Goal: Communication & Community: Answer question/provide support

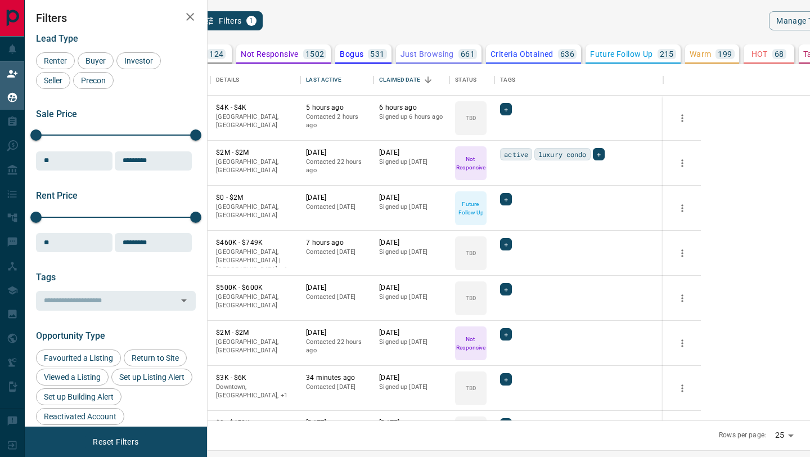
scroll to position [356, 598]
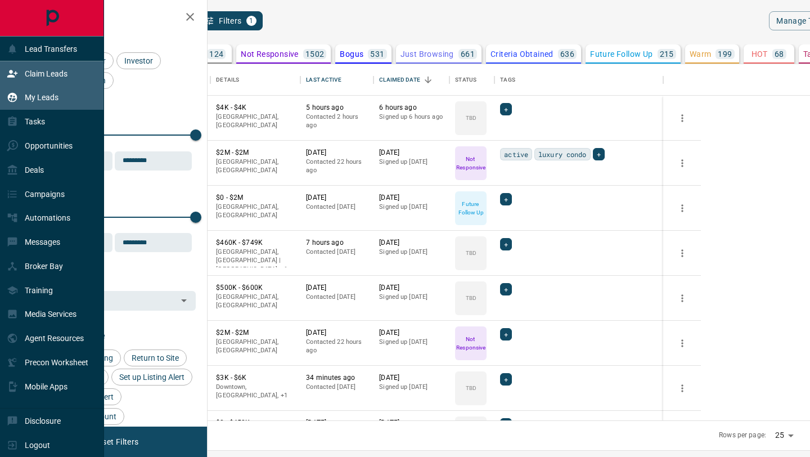
click at [27, 78] on div "Claim Leads" at bounding box center [37, 73] width 61 height 19
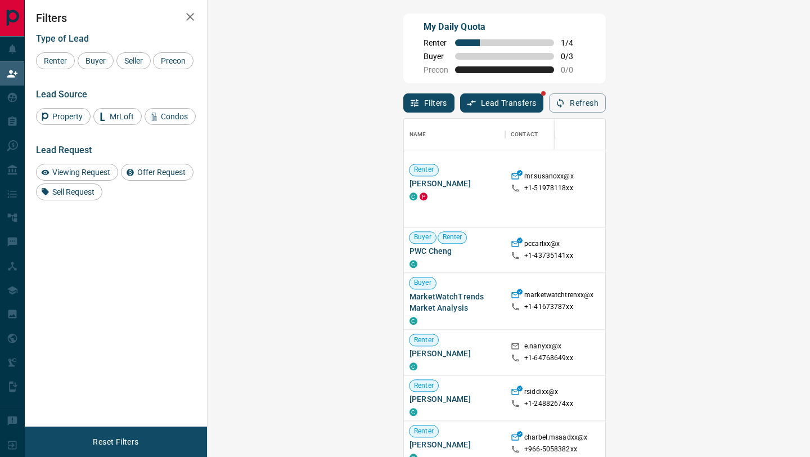
scroll to position [1208, 0]
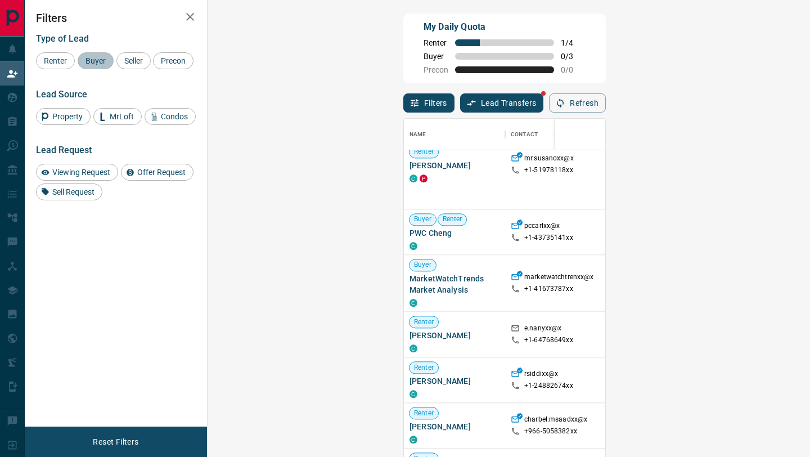
click at [97, 59] on span "Buyer" at bounding box center [96, 60] width 28 height 9
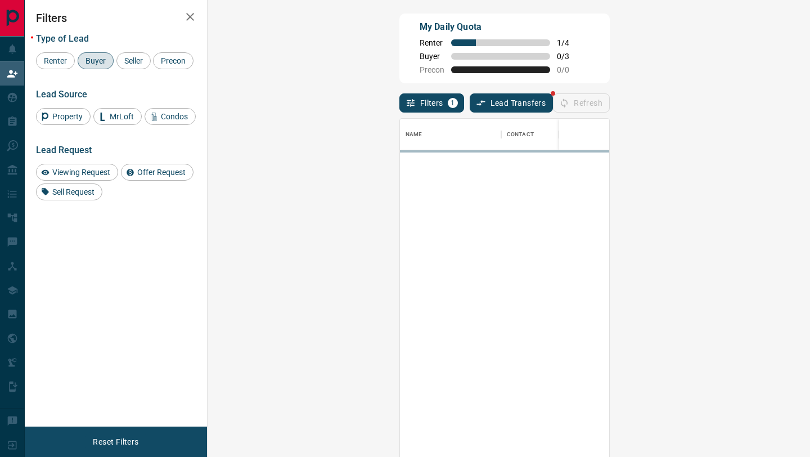
scroll to position [0, 0]
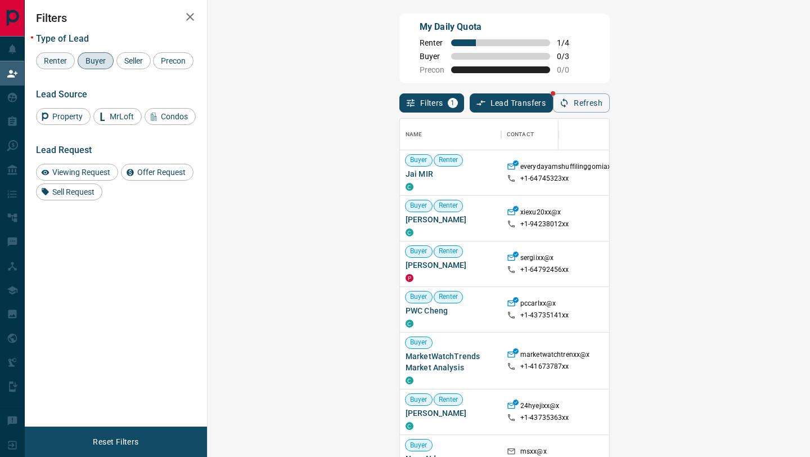
click at [60, 57] on span "Renter" at bounding box center [55, 60] width 31 height 9
click at [95, 53] on div "Buyer" at bounding box center [96, 60] width 36 height 17
click at [48, 61] on span "Renter" at bounding box center [55, 60] width 31 height 9
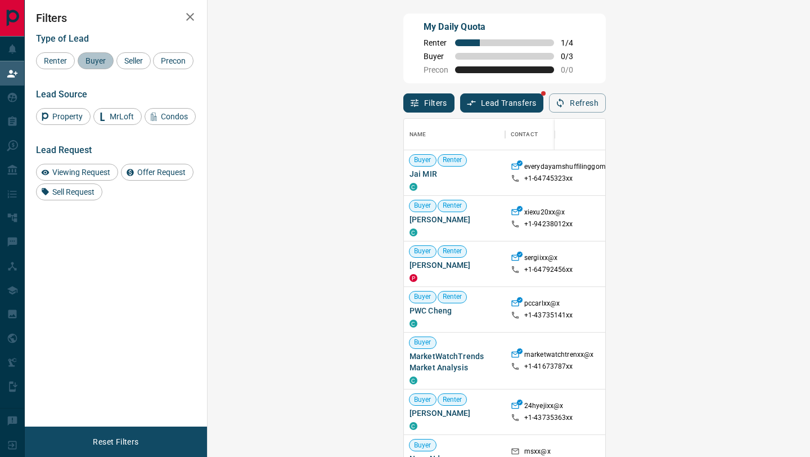
click at [91, 60] on span "Buyer" at bounding box center [96, 60] width 28 height 9
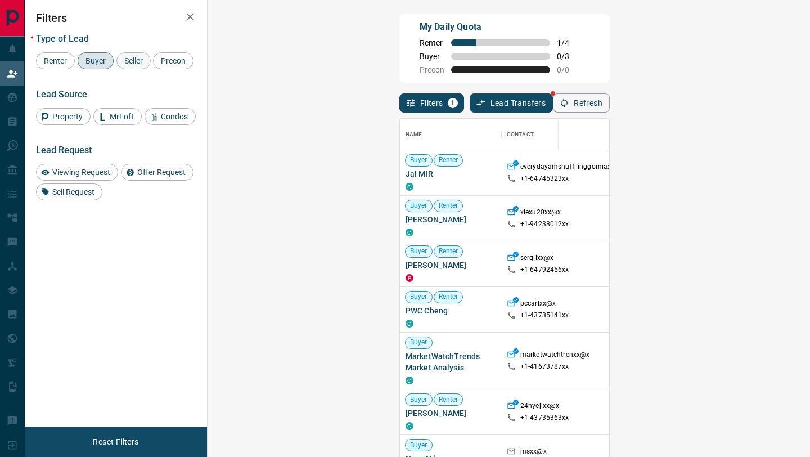
click at [129, 61] on span "Seller" at bounding box center [133, 60] width 26 height 9
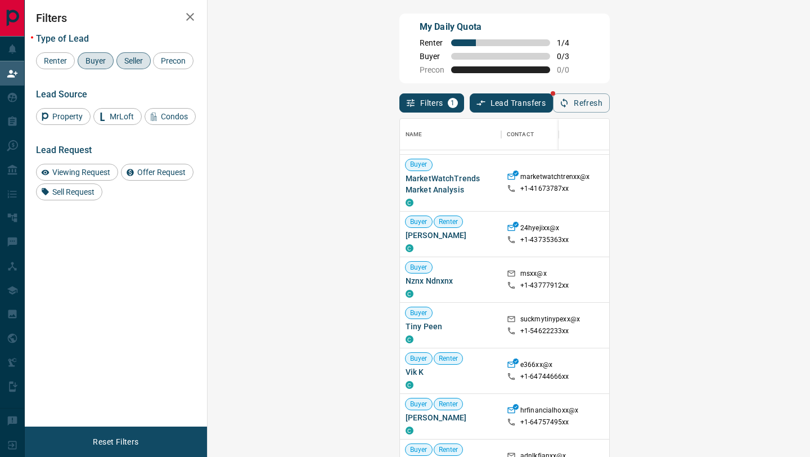
scroll to position [177, 0]
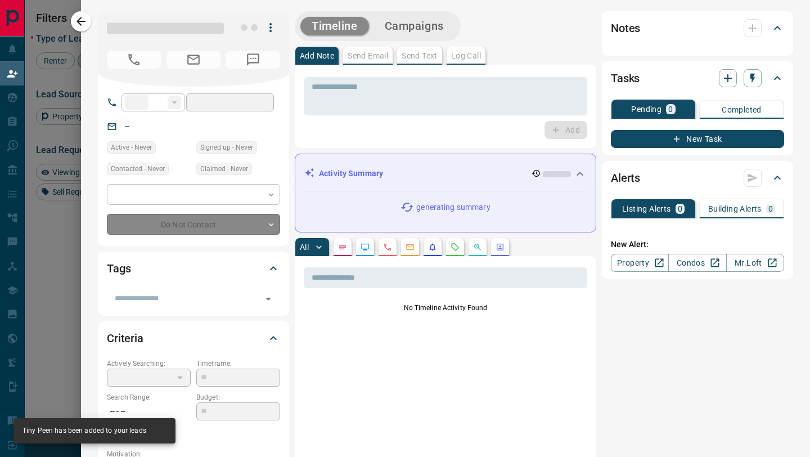
type input "**"
type input "**********"
type input "**"
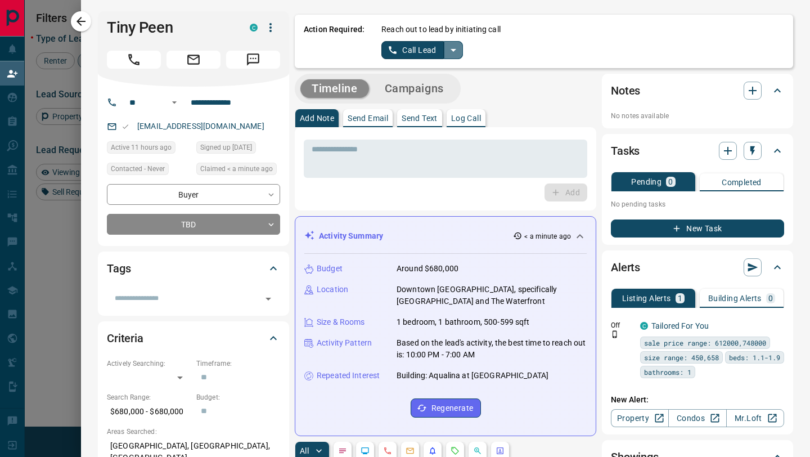
click at [452, 52] on icon "split button" at bounding box center [454, 50] width 14 height 14
click at [433, 92] on li "Log Manual Call" at bounding box center [422, 88] width 69 height 17
click at [423, 39] on div "Reach out to lead by initiating call Log Manual Call" at bounding box center [583, 41] width 403 height 35
click at [420, 47] on button "Log Manual Call" at bounding box center [419, 50] width 74 height 18
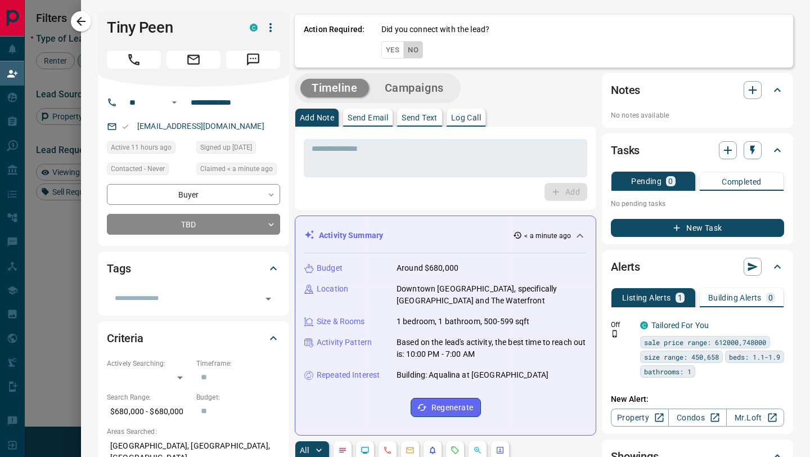
click at [410, 50] on button "No" at bounding box center [413, 49] width 20 height 17
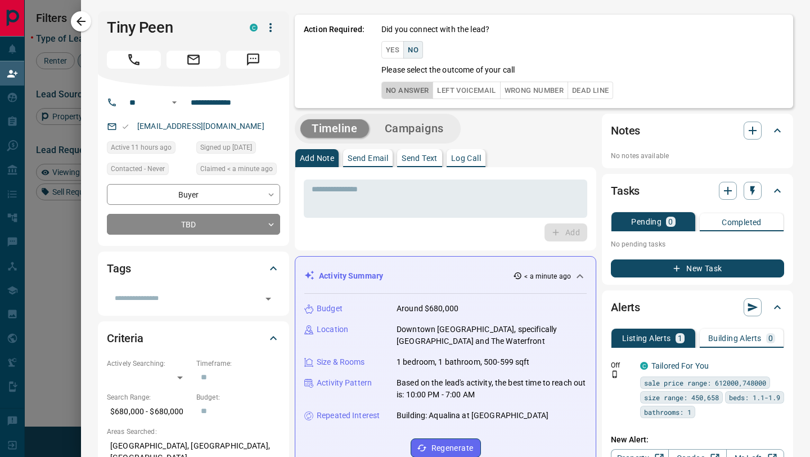
click at [403, 97] on button "No Answer" at bounding box center [408, 90] width 52 height 17
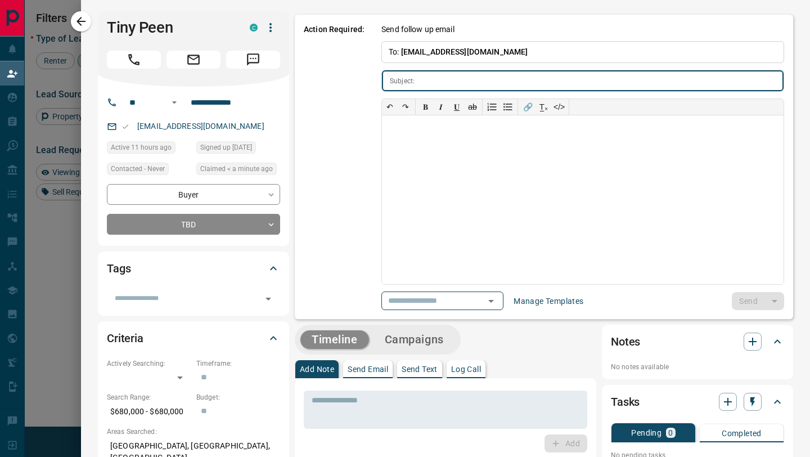
type input "**********"
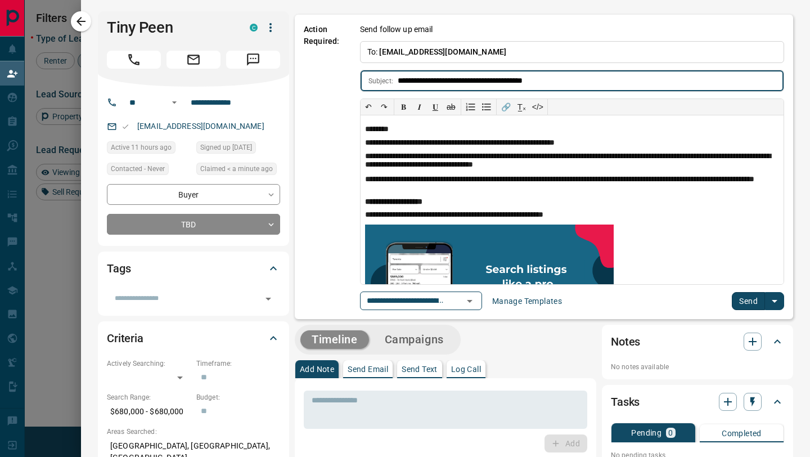
click at [738, 307] on button "Send" at bounding box center [748, 301] width 33 height 18
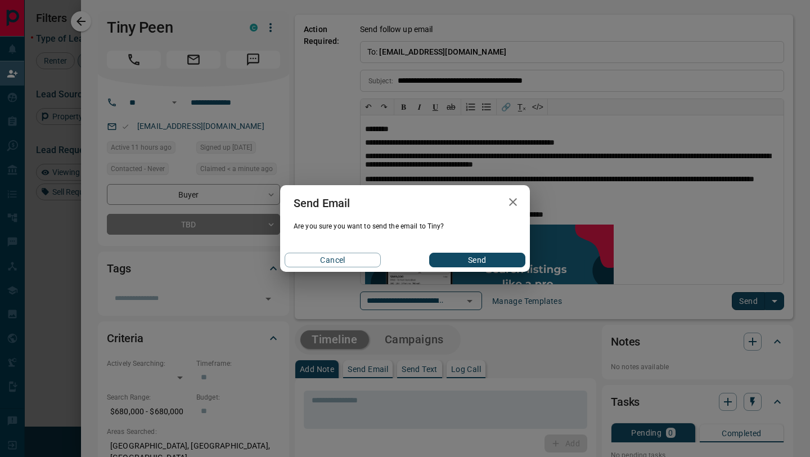
click at [475, 259] on button "Send" at bounding box center [477, 260] width 96 height 15
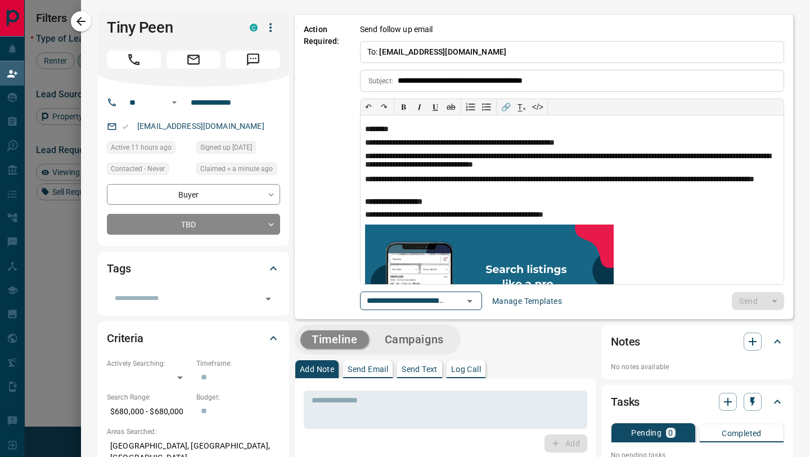
click at [184, 237] on div "**********" at bounding box center [193, 166] width 191 height 159
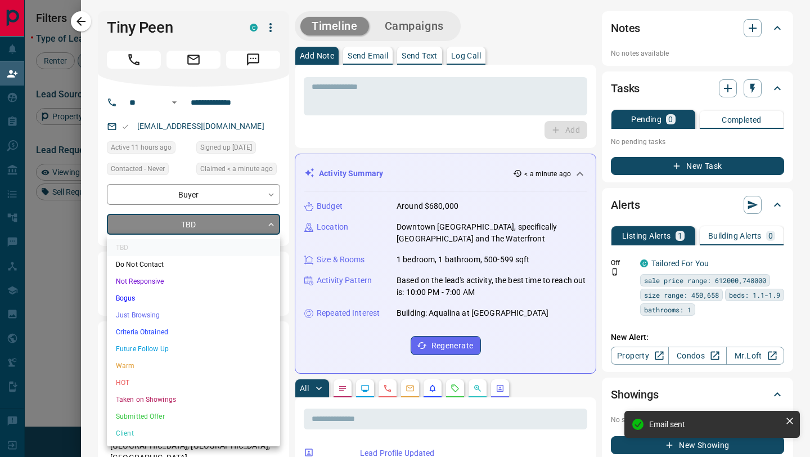
click at [184, 227] on body "Lead Transfers Claim Leads My Leads Tasks Opportunities Deals Campaigns Automat…" at bounding box center [405, 194] width 810 height 388
click at [156, 303] on li "Bogus" at bounding box center [193, 298] width 173 height 17
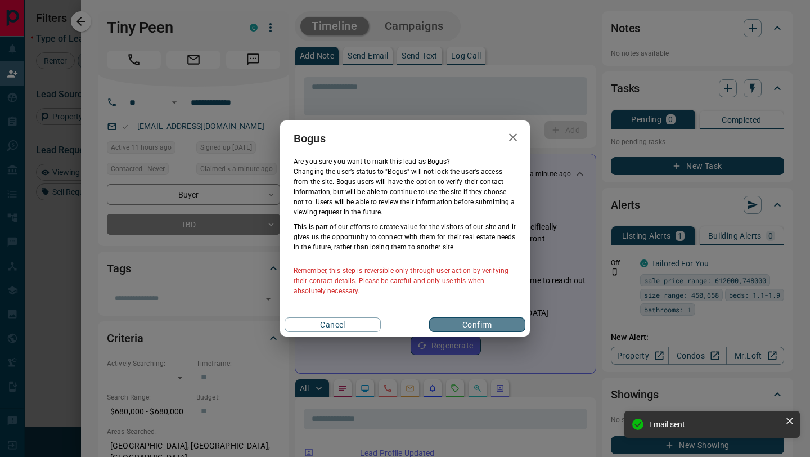
click at [459, 329] on button "Confirm" at bounding box center [477, 324] width 96 height 15
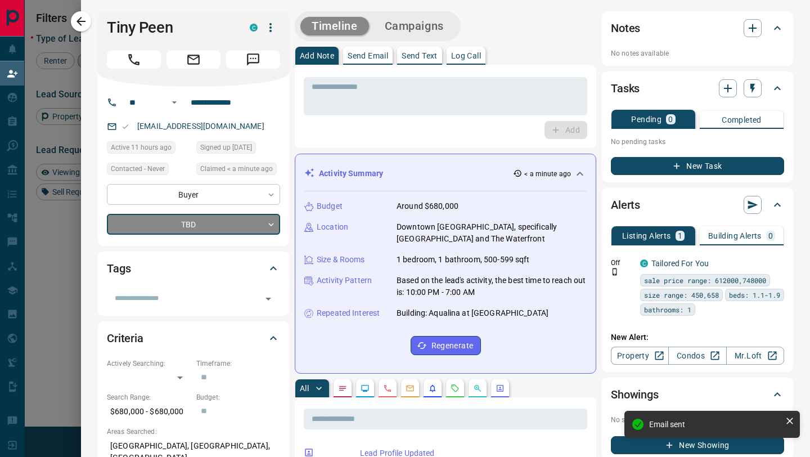
type input "**********"
type input "*"
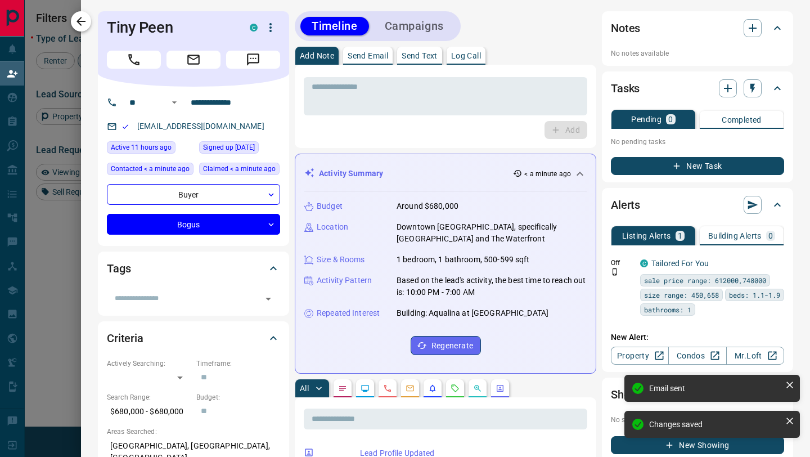
click at [83, 21] on icon "button" at bounding box center [81, 21] width 9 height 9
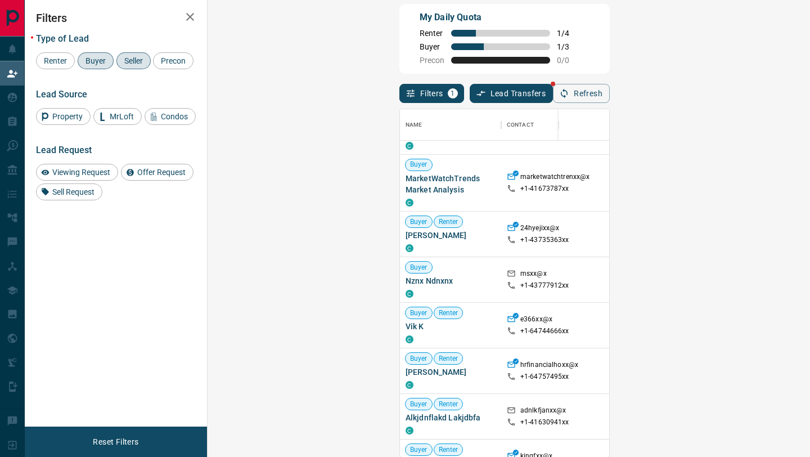
scroll to position [129, 0]
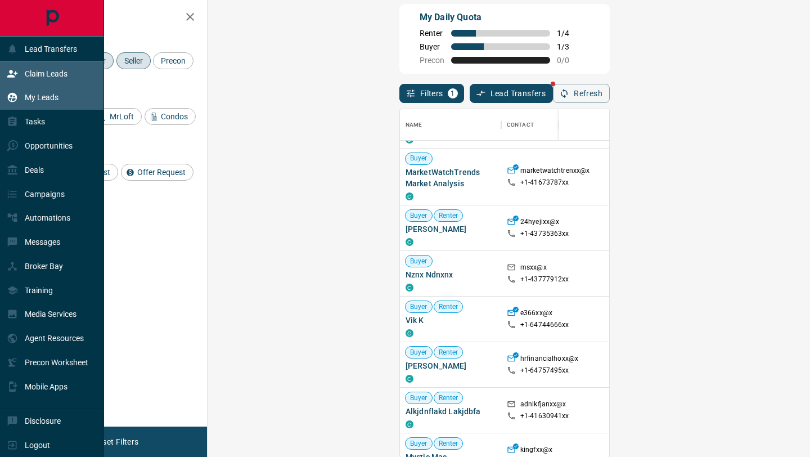
click at [30, 99] on p "My Leads" at bounding box center [42, 97] width 34 height 9
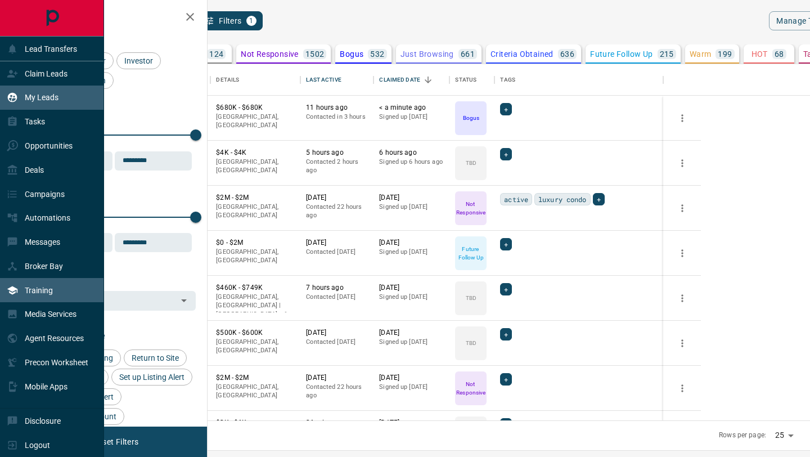
scroll to position [356, 598]
click at [25, 101] on p "My Leads" at bounding box center [42, 97] width 34 height 9
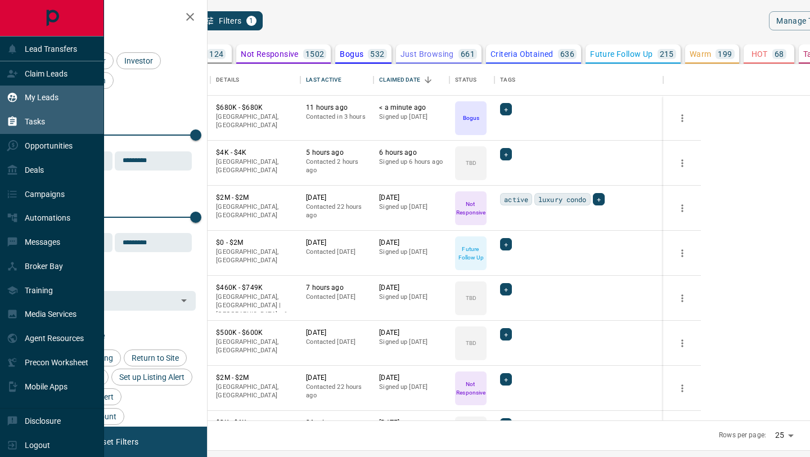
click at [23, 125] on div "Tasks" at bounding box center [26, 122] width 38 height 19
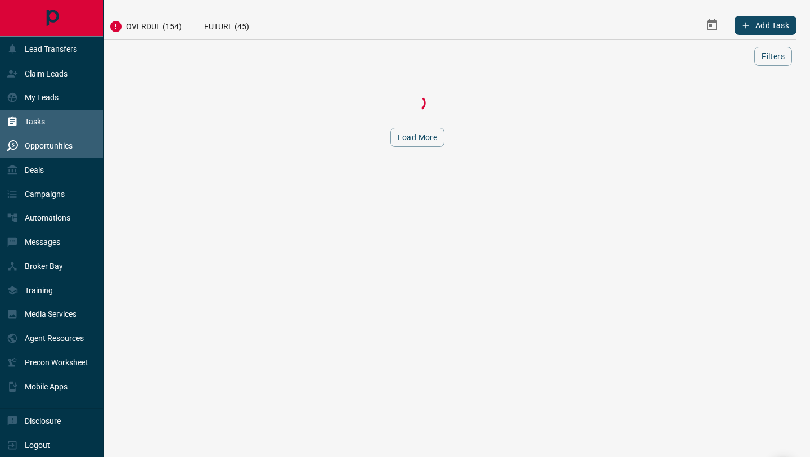
click at [27, 149] on p "Opportunities" at bounding box center [49, 145] width 48 height 9
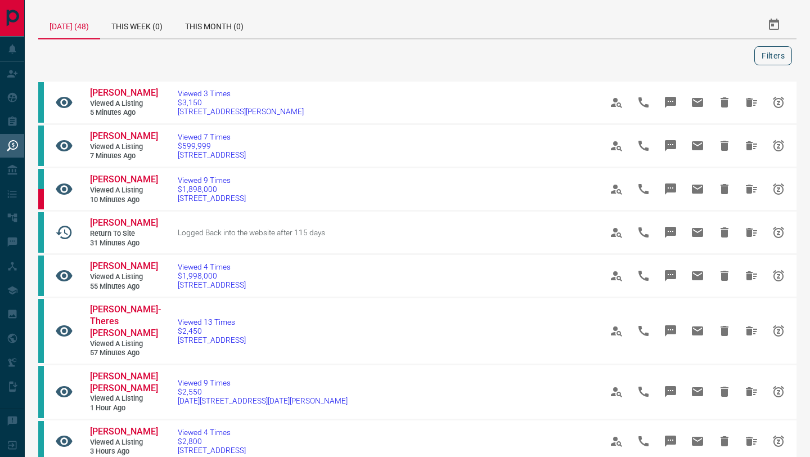
click at [766, 53] on button "Filters" at bounding box center [774, 55] width 38 height 19
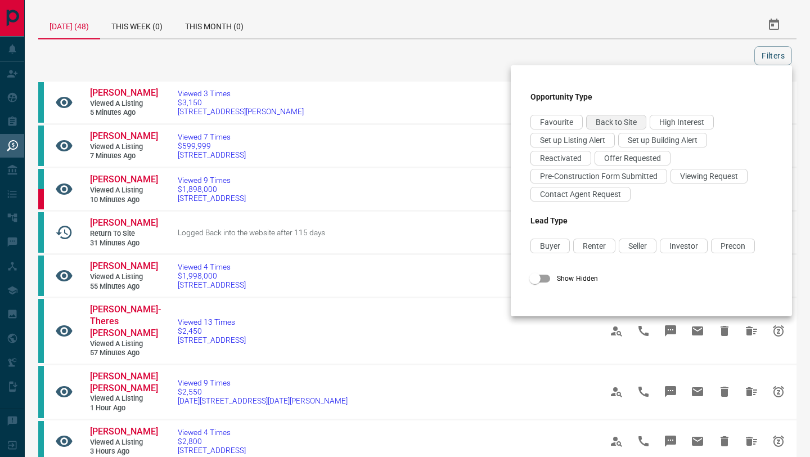
click at [630, 124] on span "Back to Site" at bounding box center [616, 122] width 41 height 9
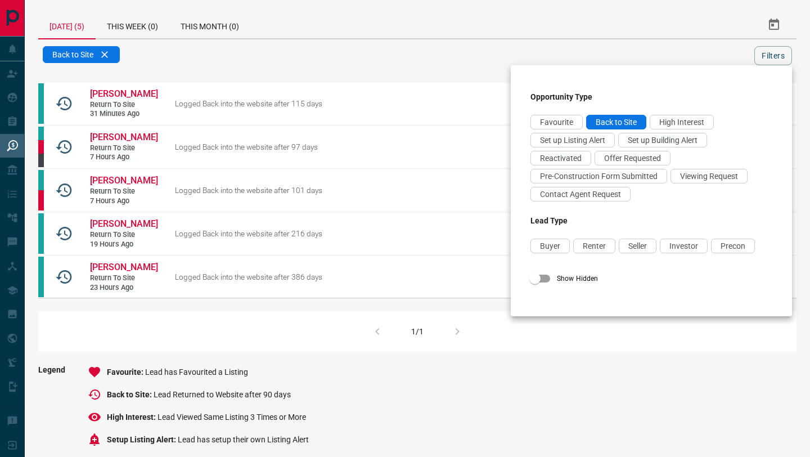
click at [497, 21] on div at bounding box center [405, 228] width 810 height 457
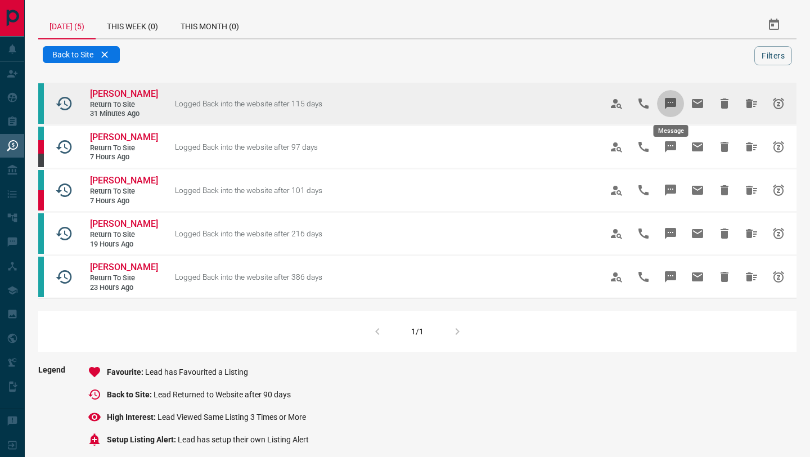
click at [669, 102] on icon "Message" at bounding box center [670, 103] width 11 height 11
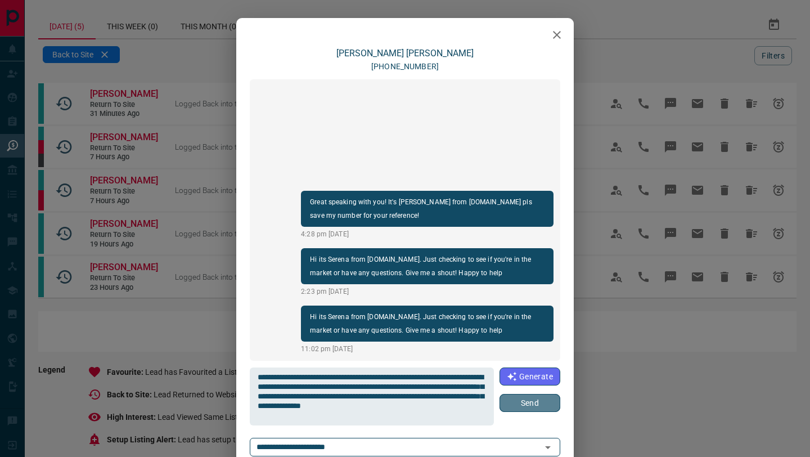
click at [507, 398] on button "Send" at bounding box center [530, 403] width 61 height 18
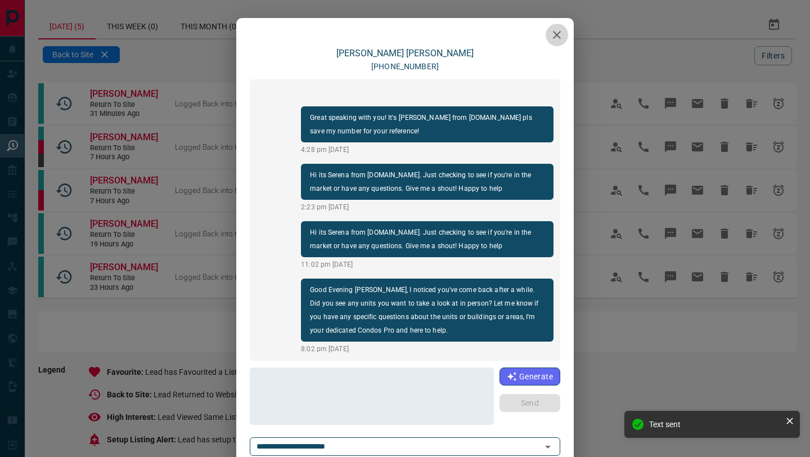
click at [554, 43] on button "button" at bounding box center [557, 35] width 23 height 23
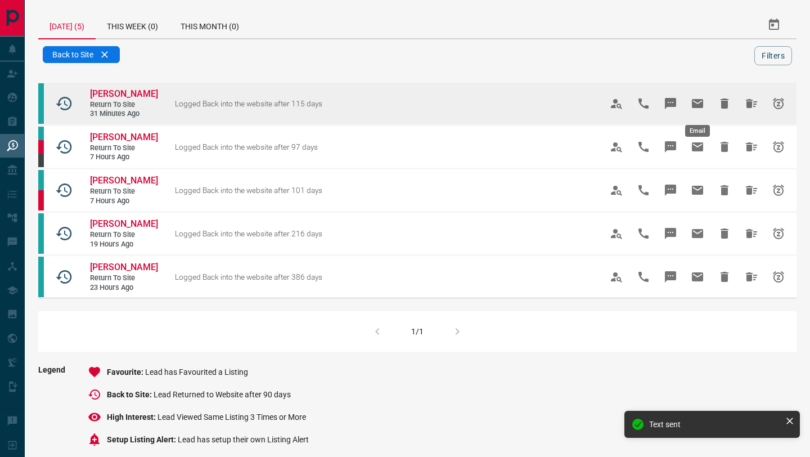
click at [693, 102] on icon "Email" at bounding box center [697, 103] width 11 height 9
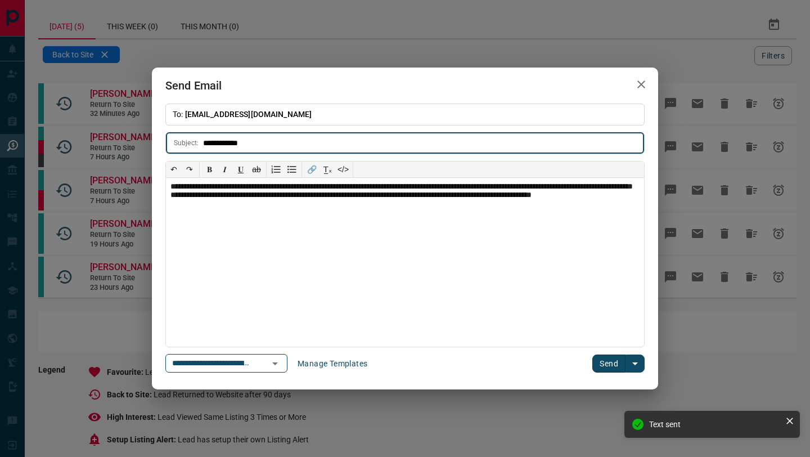
click at [598, 366] on button "Send" at bounding box center [609, 364] width 33 height 18
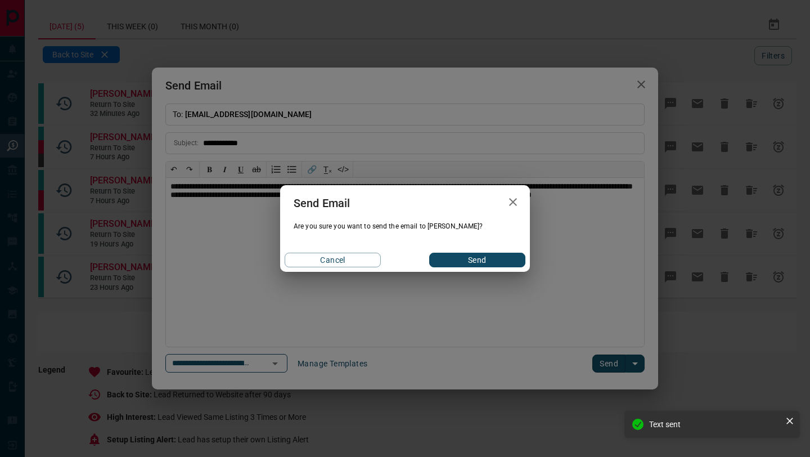
click at [436, 262] on button "Send" at bounding box center [477, 260] width 96 height 15
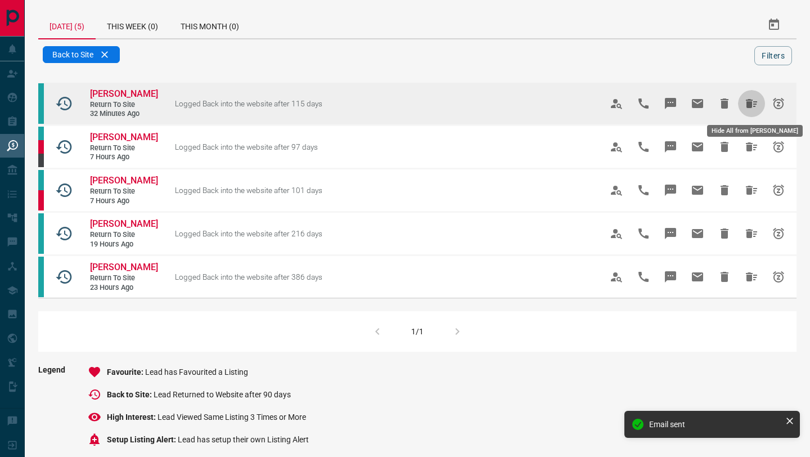
click at [747, 102] on icon "Hide All from Brian Gallagher" at bounding box center [751, 103] width 11 height 9
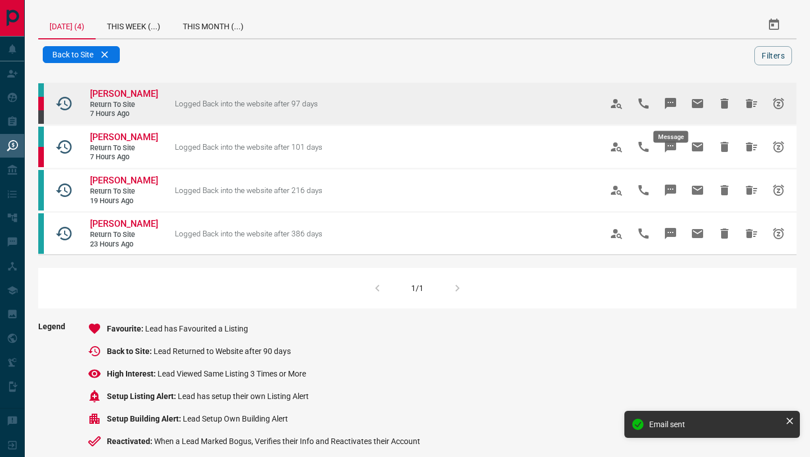
click at [668, 109] on icon "Message" at bounding box center [671, 104] width 14 height 14
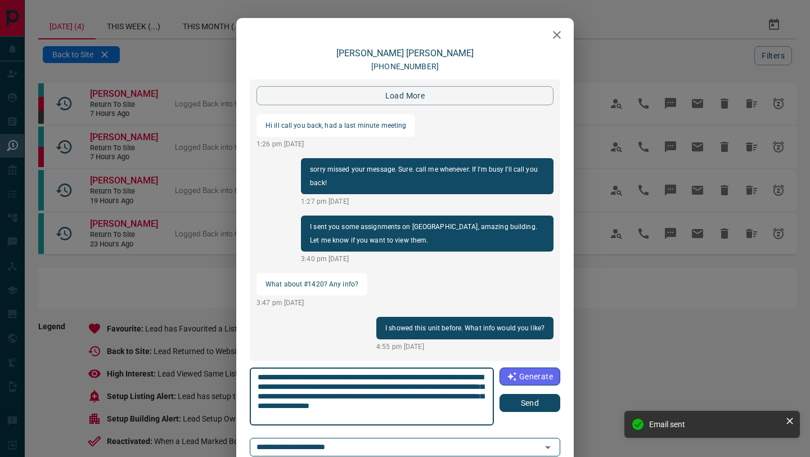
scroll to position [1311, 0]
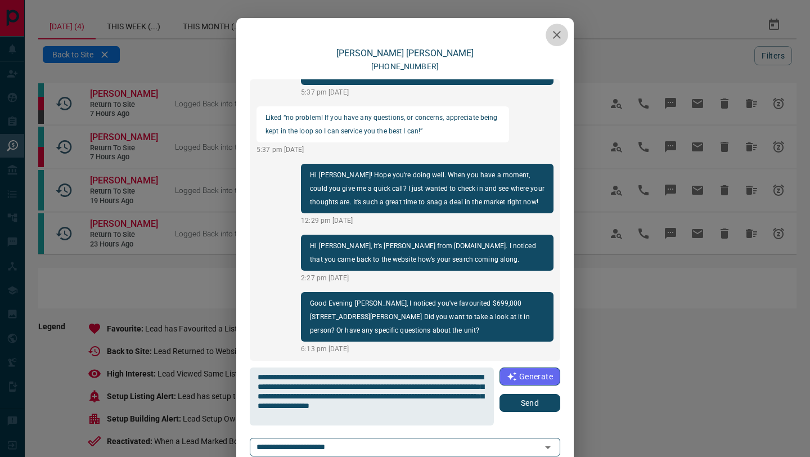
click at [555, 33] on icon "button" at bounding box center [557, 35] width 8 height 8
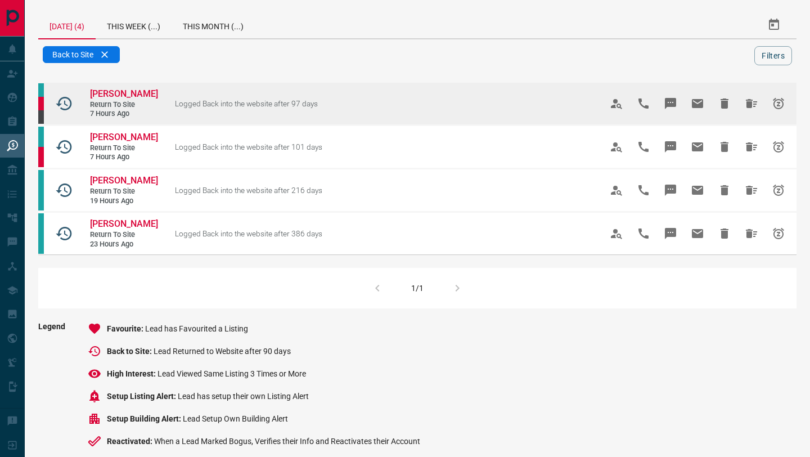
click at [696, 108] on icon "Email" at bounding box center [697, 103] width 11 height 9
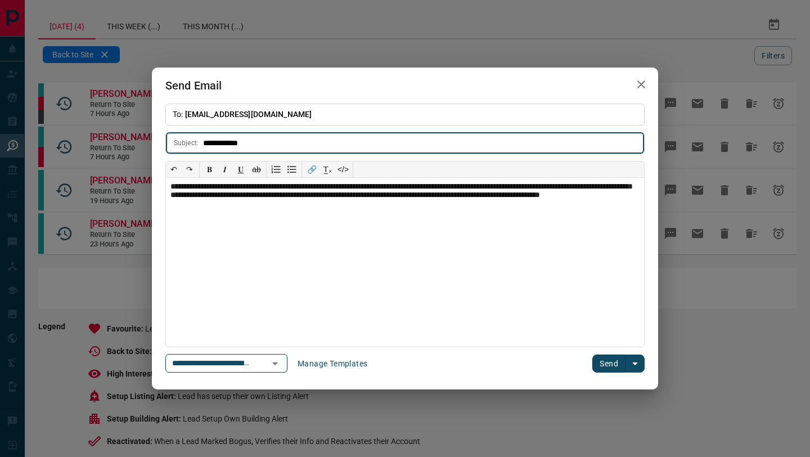
click at [606, 367] on button "Send" at bounding box center [609, 364] width 33 height 18
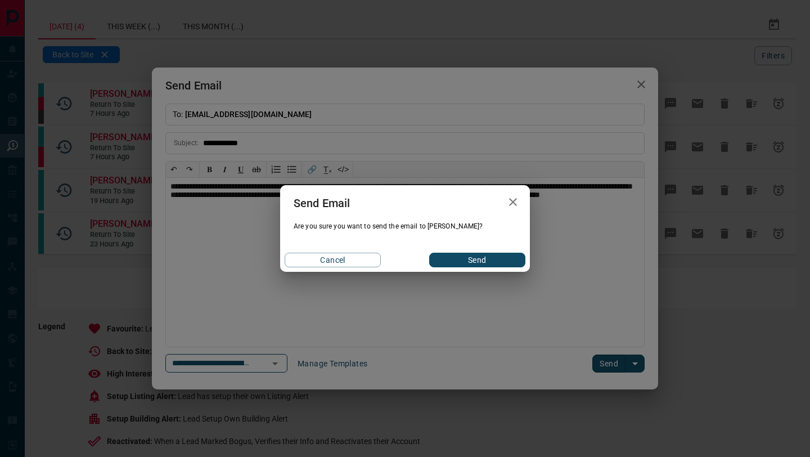
click at [459, 256] on button "Send" at bounding box center [477, 260] width 96 height 15
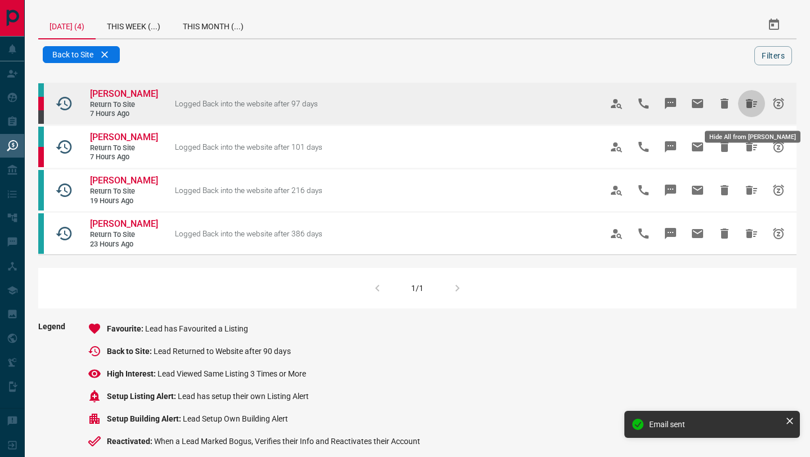
click at [745, 109] on icon "Hide All from Gurpreet Sandhu" at bounding box center [752, 104] width 14 height 14
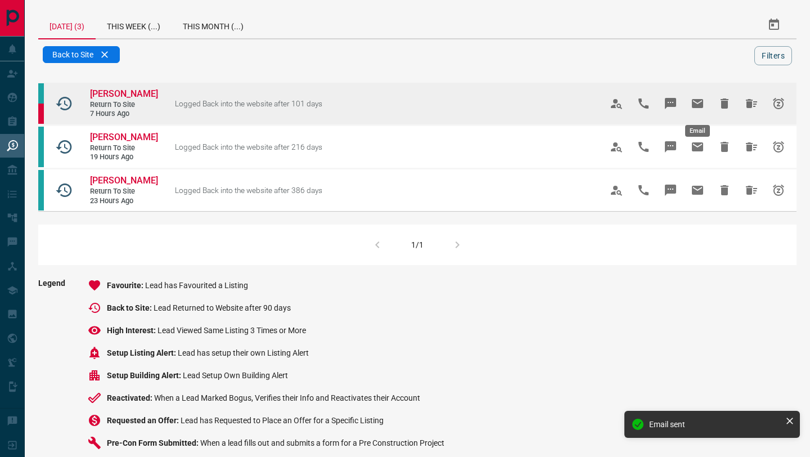
click at [699, 107] on icon "Email" at bounding box center [697, 103] width 11 height 9
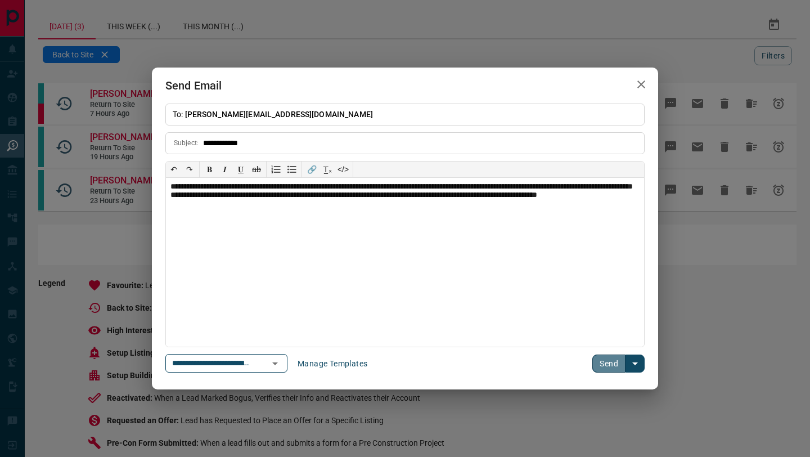
click at [606, 358] on button "Send" at bounding box center [609, 364] width 33 height 18
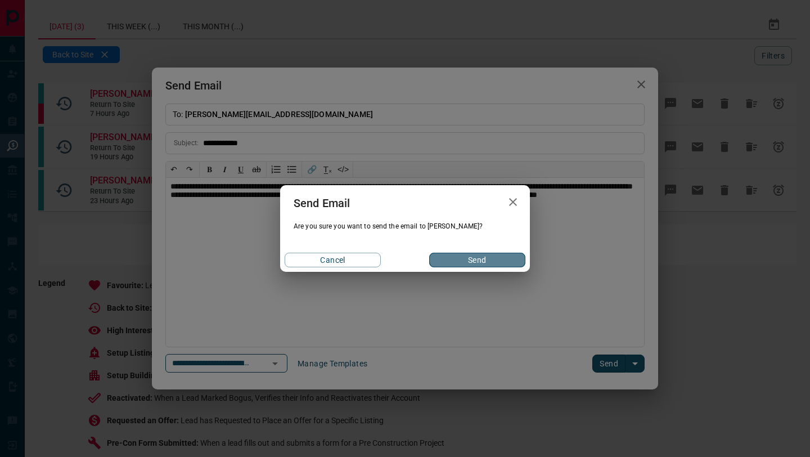
click at [467, 263] on button "Send" at bounding box center [477, 260] width 96 height 15
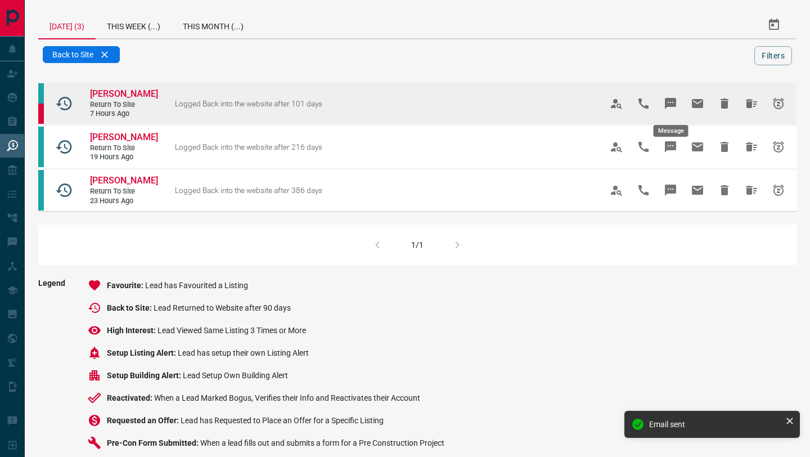
click at [665, 102] on icon "Message" at bounding box center [671, 104] width 14 height 14
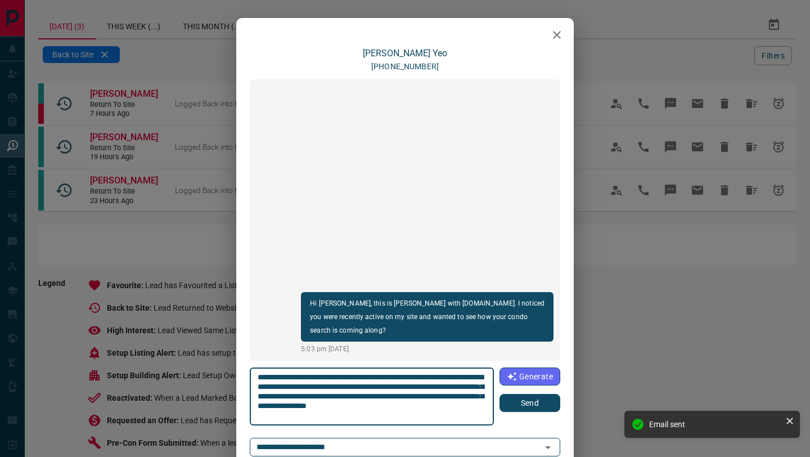
click at [530, 405] on button "Send" at bounding box center [530, 403] width 61 height 18
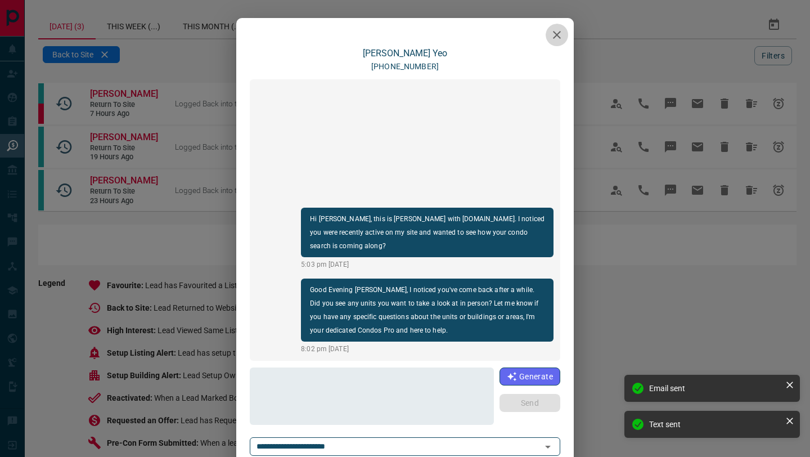
click at [555, 41] on icon "button" at bounding box center [557, 35] width 14 height 14
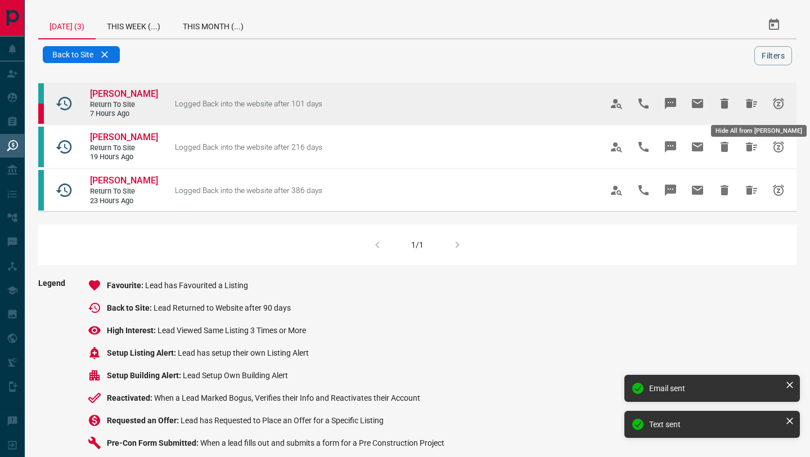
click at [746, 97] on icon "Hide All from Matthew Yeo" at bounding box center [752, 104] width 14 height 14
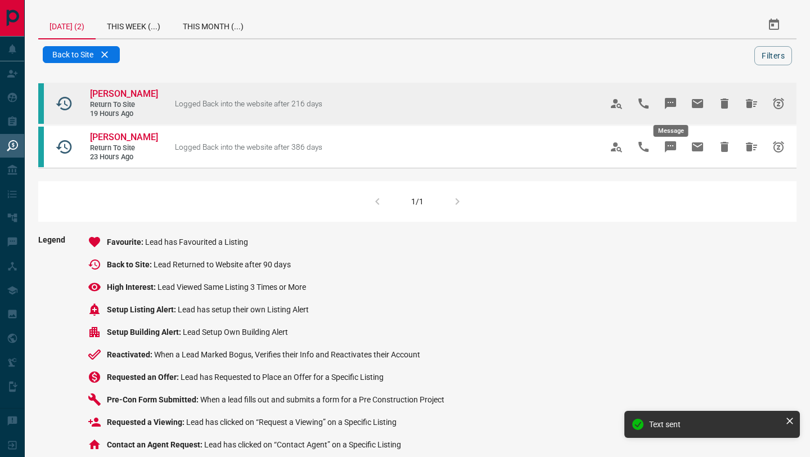
click at [674, 101] on icon "Message" at bounding box center [670, 103] width 11 height 11
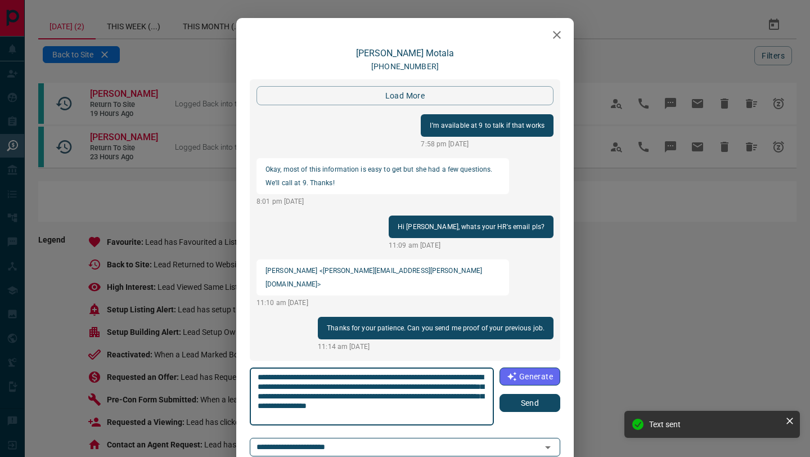
scroll to position [1244, 0]
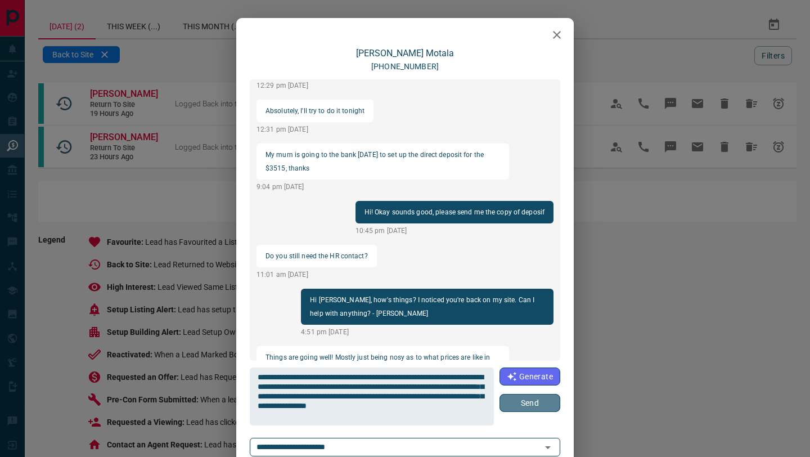
click at [513, 394] on button "Send" at bounding box center [530, 403] width 61 height 18
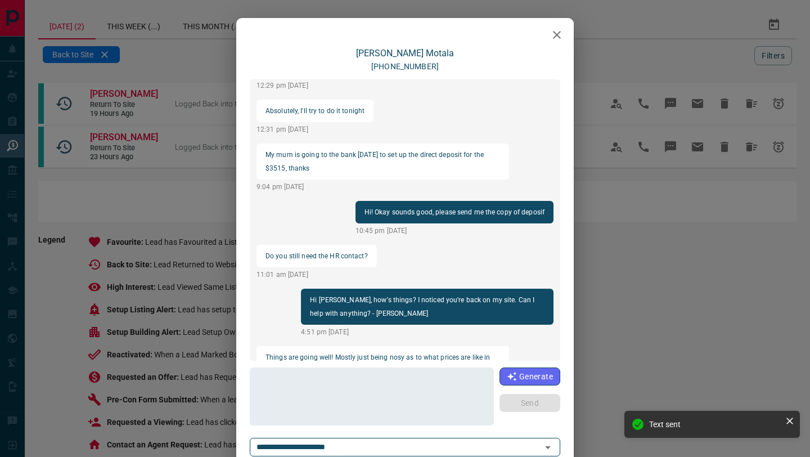
scroll to position [1284, 0]
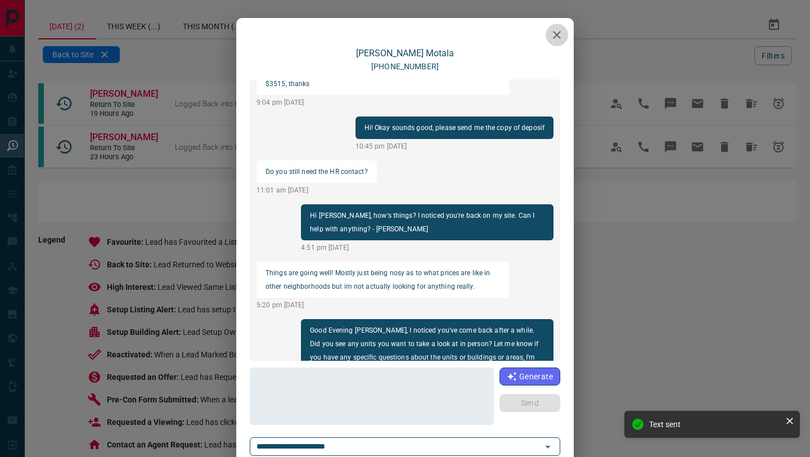
click at [563, 33] on icon "button" at bounding box center [557, 35] width 14 height 14
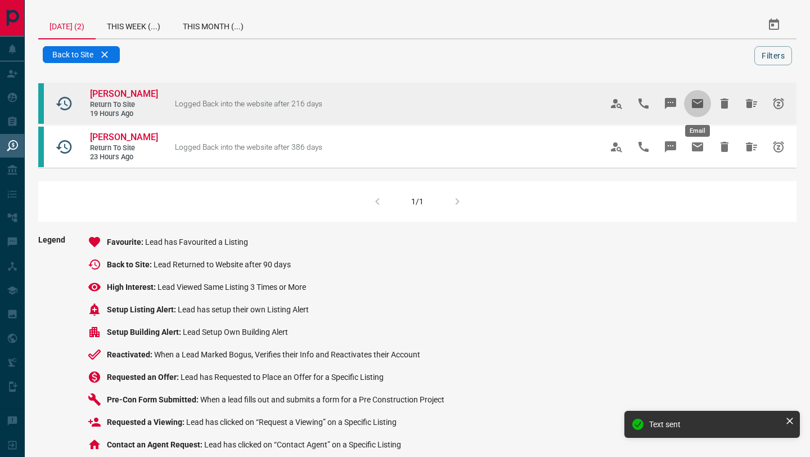
click at [699, 95] on button "Email" at bounding box center [697, 103] width 27 height 27
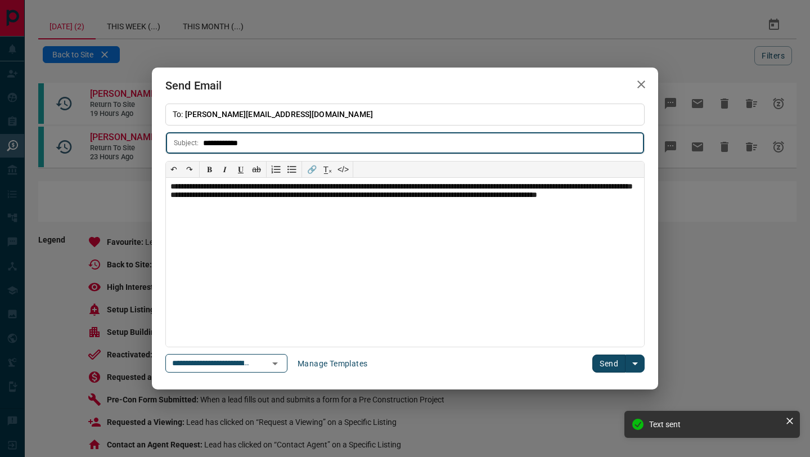
click at [598, 360] on button "Send" at bounding box center [609, 364] width 33 height 18
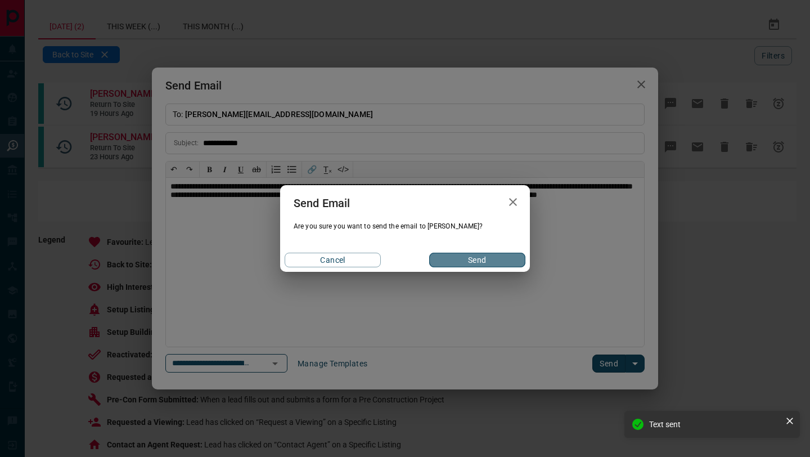
click at [456, 253] on button "Send" at bounding box center [477, 260] width 96 height 15
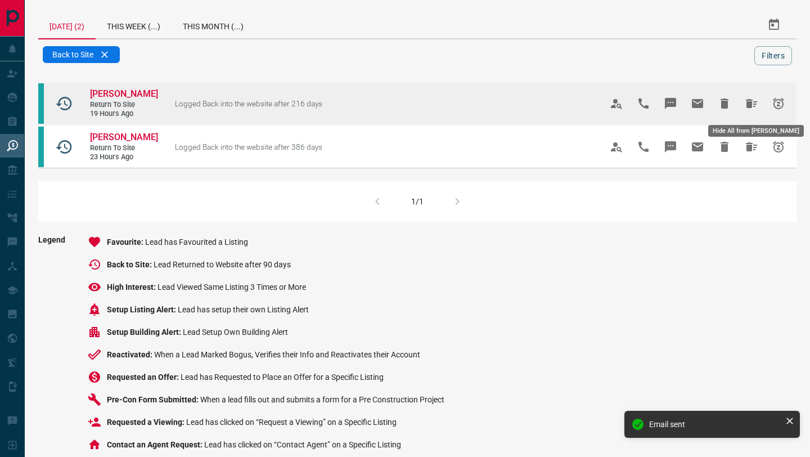
click at [749, 97] on icon "Hide All from Khaleel Motala" at bounding box center [752, 104] width 14 height 14
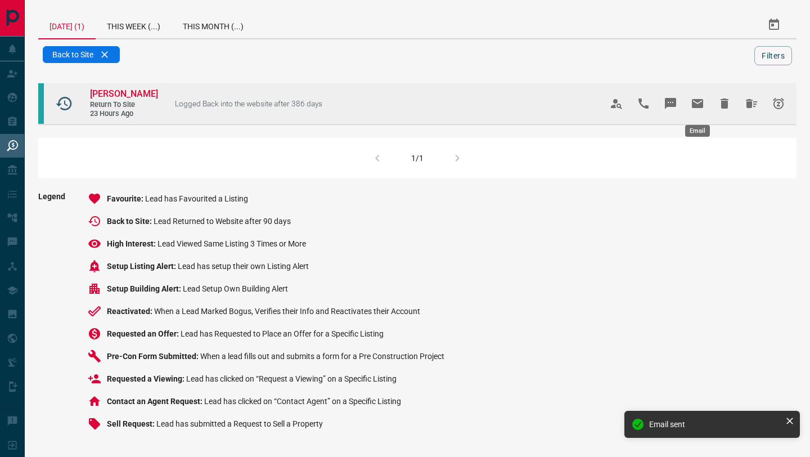
click at [698, 109] on icon "Email" at bounding box center [698, 104] width 14 height 14
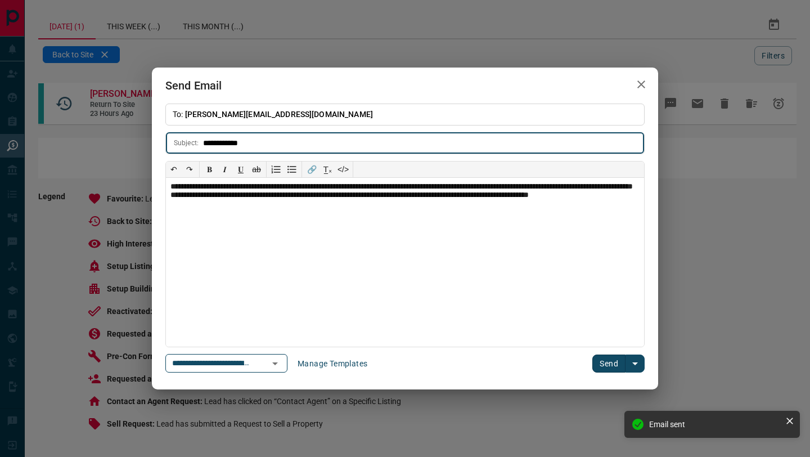
click at [615, 366] on button "Send" at bounding box center [609, 364] width 33 height 18
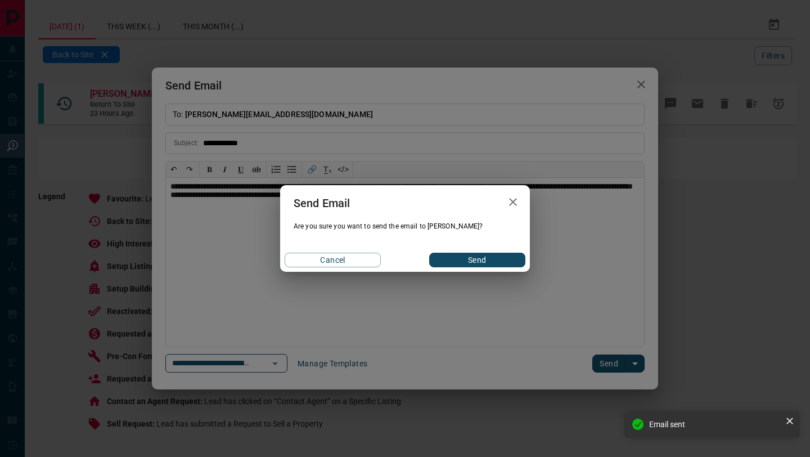
click at [482, 257] on button "Send" at bounding box center [477, 260] width 96 height 15
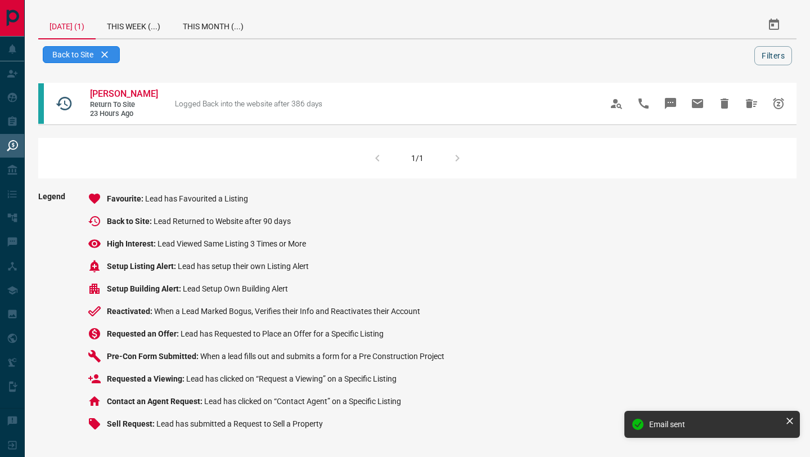
click at [100, 55] on div "Back to Site" at bounding box center [81, 54] width 77 height 17
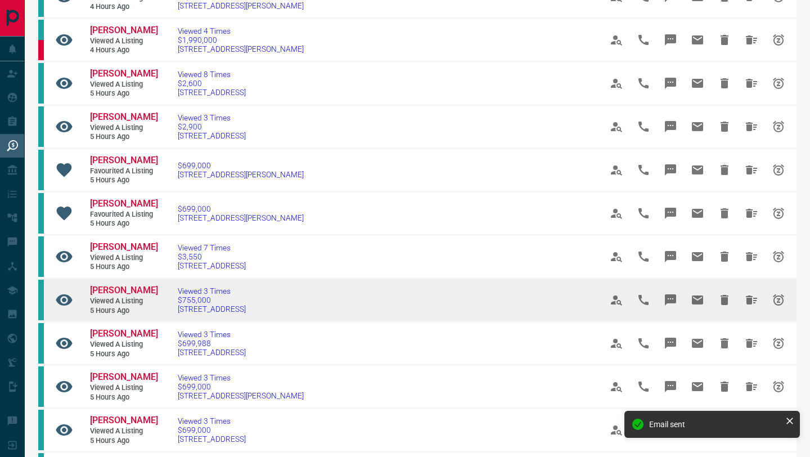
scroll to position [0, 0]
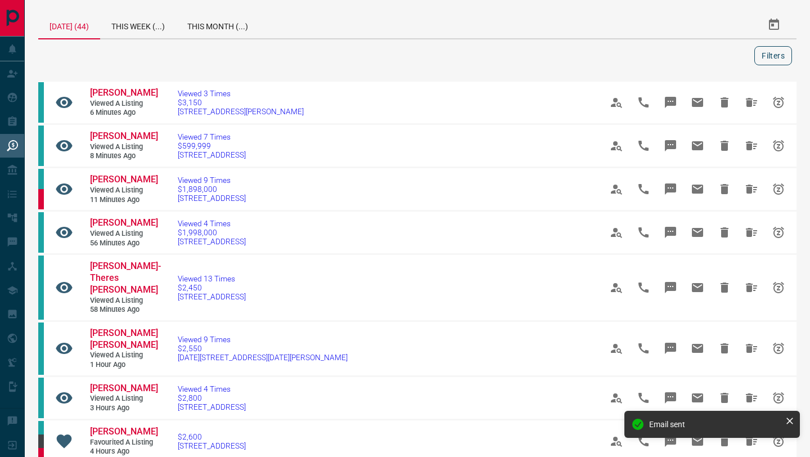
click at [768, 50] on button "Filters" at bounding box center [774, 55] width 38 height 19
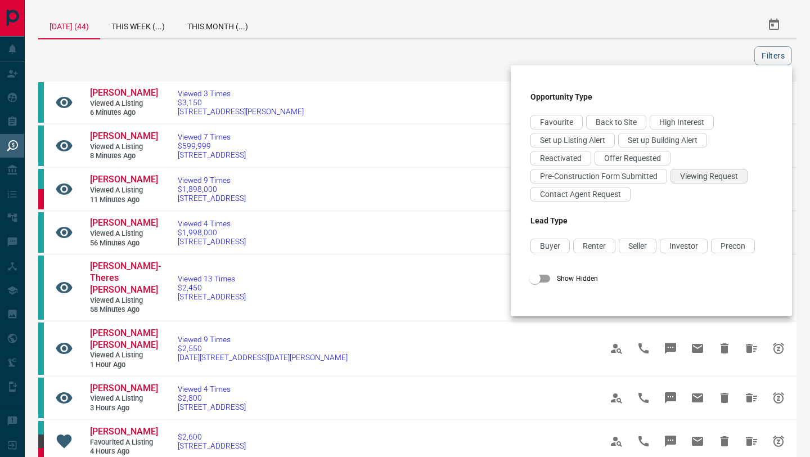
click at [701, 177] on span "Viewing Request" at bounding box center [709, 176] width 58 height 9
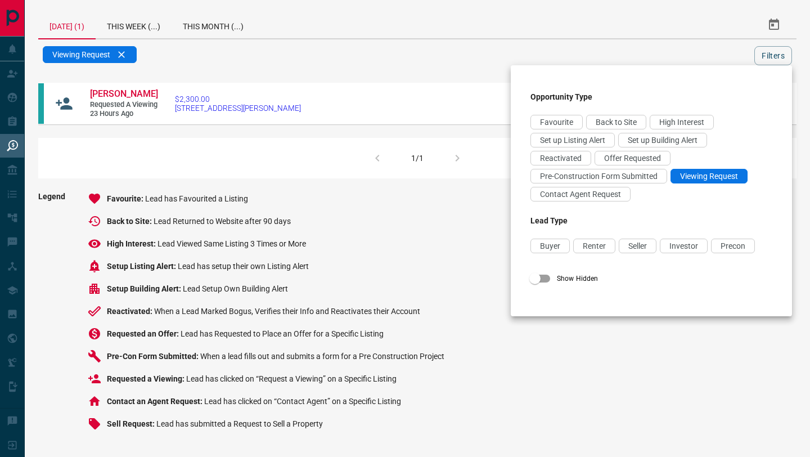
click at [510, 21] on div at bounding box center [405, 228] width 810 height 457
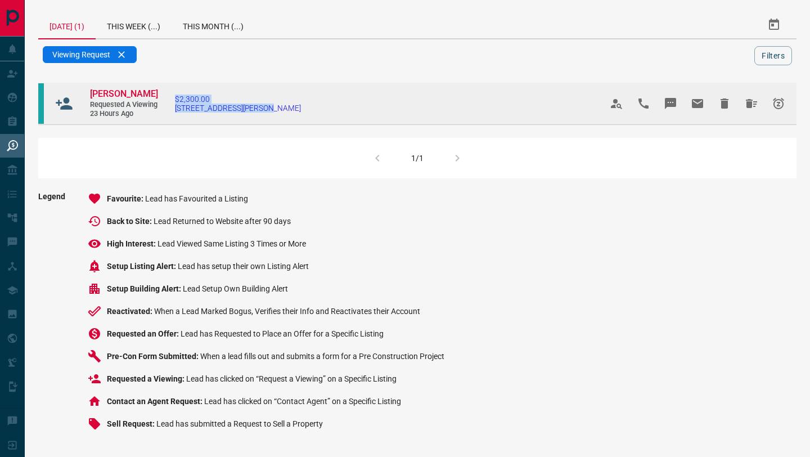
drag, startPoint x: 294, startPoint y: 123, endPoint x: 180, endPoint y: 93, distance: 118.8
click at [180, 93] on td "$2,300.00 [STREET_ADDRESS][PERSON_NAME]" at bounding box center [371, 103] width 427 height 43
copy link "$2,300.00 [STREET_ADDRESS][PERSON_NAME]"
click at [675, 106] on icon "Message" at bounding box center [670, 103] width 11 height 11
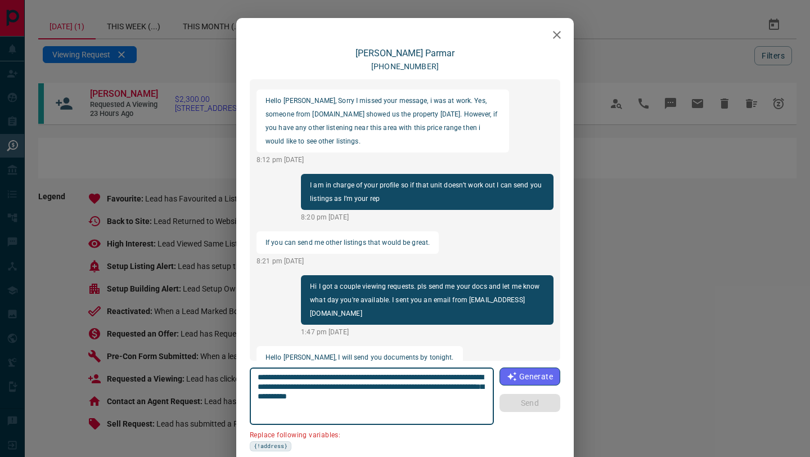
scroll to position [86, 0]
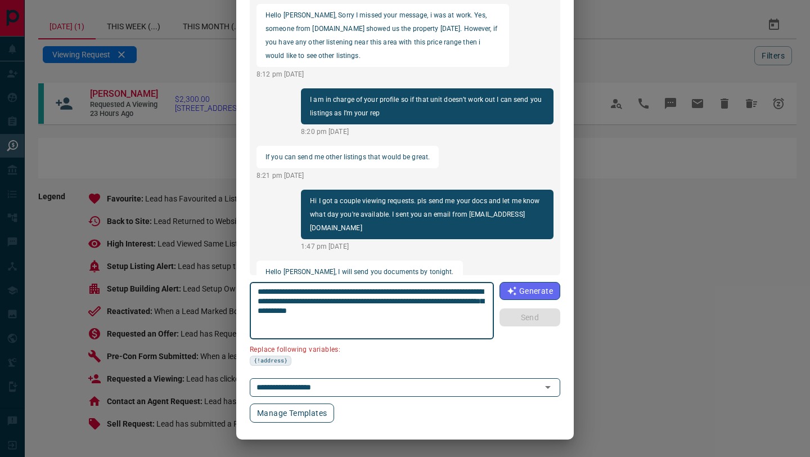
click at [320, 414] on button "Manage Templates" at bounding box center [292, 412] width 84 height 19
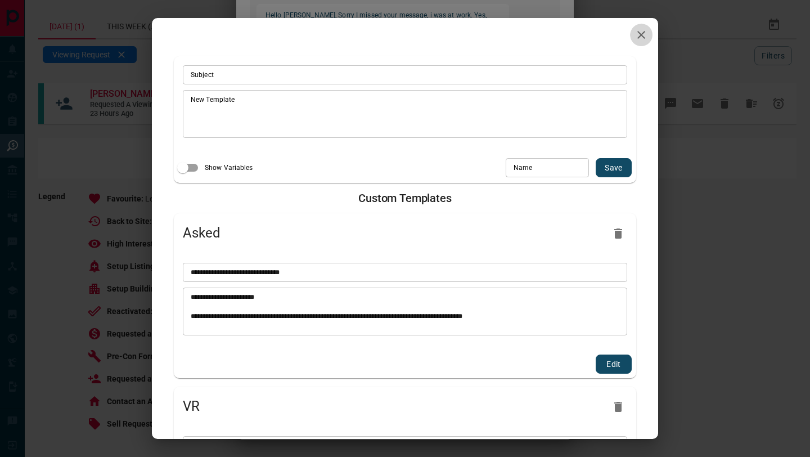
click at [638, 33] on icon "button" at bounding box center [642, 35] width 14 height 14
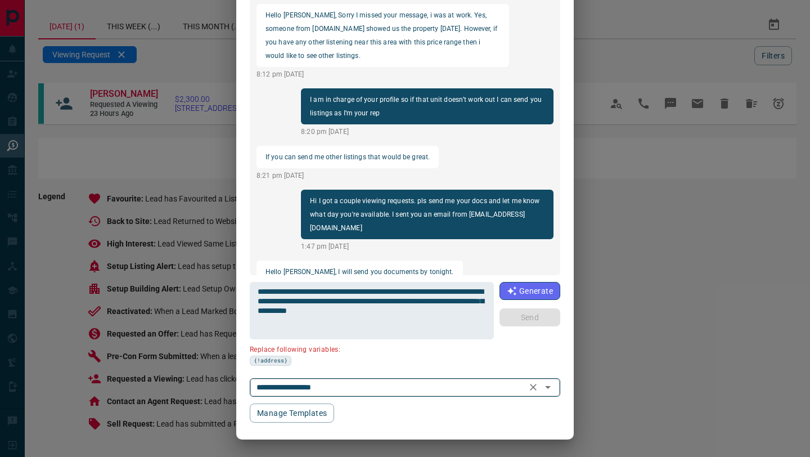
click at [329, 384] on input "**********" at bounding box center [389, 387] width 274 height 14
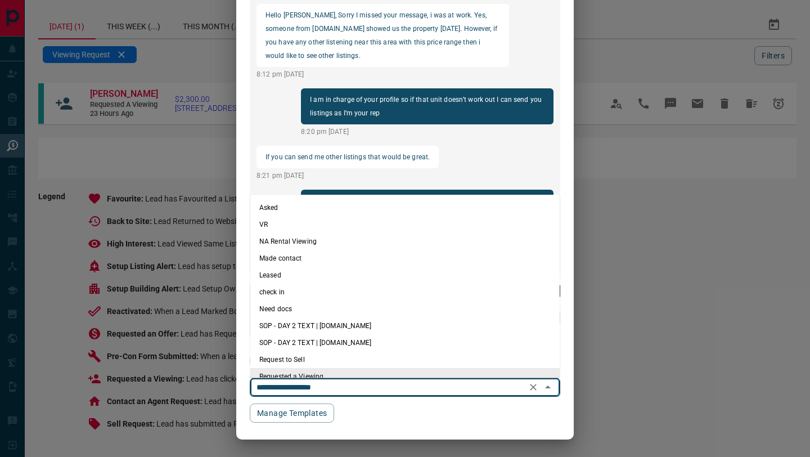
scroll to position [0, 0]
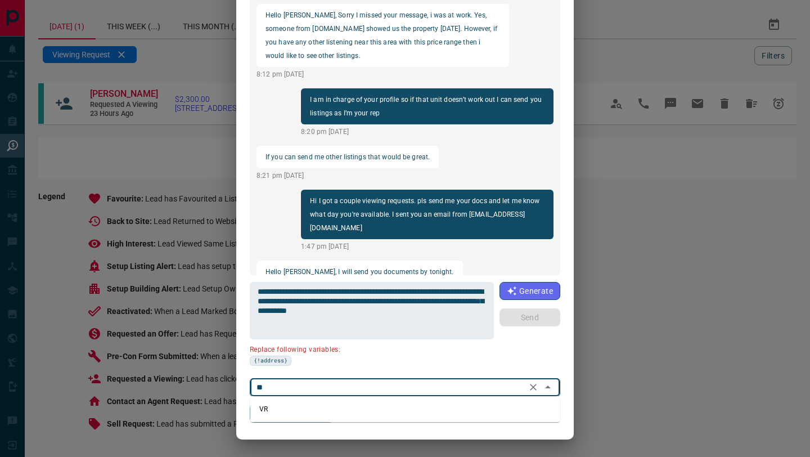
click at [299, 409] on li "VR" at bounding box center [405, 409] width 310 height 17
type input "**"
type textarea "**********"
type input "**"
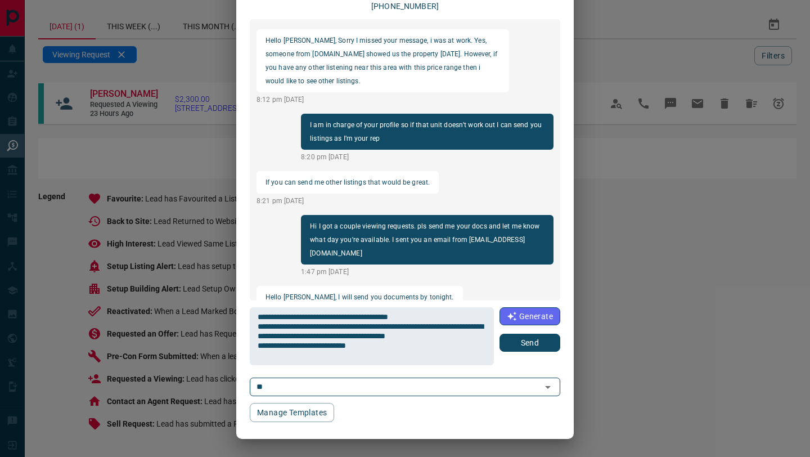
scroll to position [60, 0]
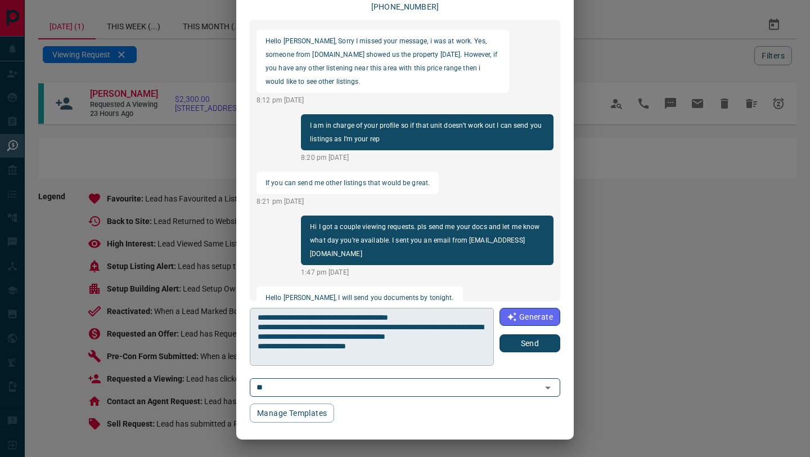
click at [427, 316] on textarea "**********" at bounding box center [371, 337] width 227 height 48
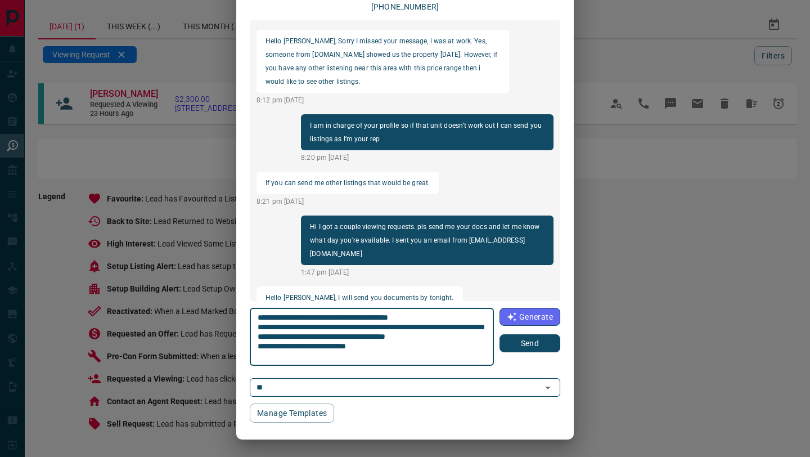
paste textarea "**********"
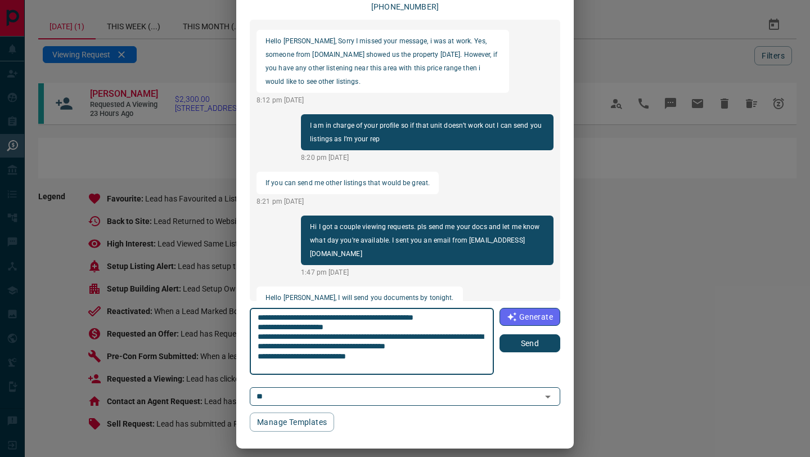
type textarea "**********"
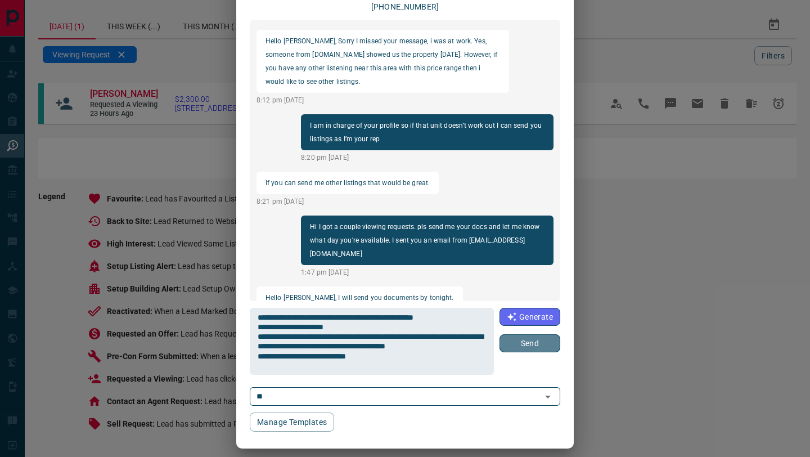
click at [519, 341] on button "Send" at bounding box center [530, 343] width 61 height 18
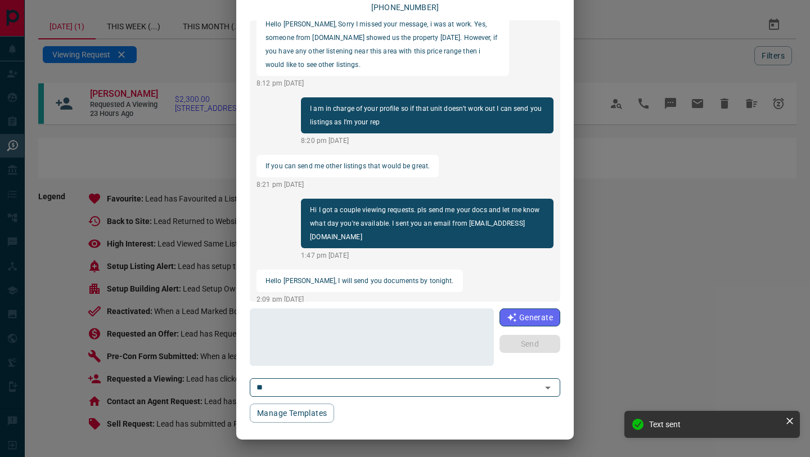
scroll to position [0, 0]
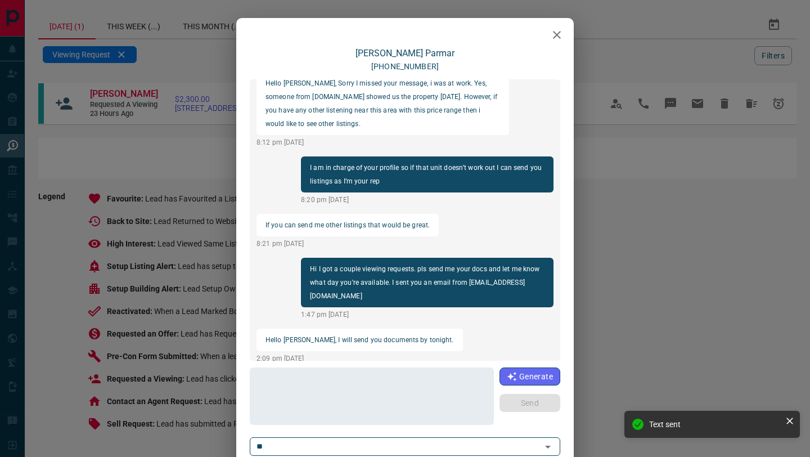
click at [560, 35] on icon "button" at bounding box center [557, 35] width 14 height 14
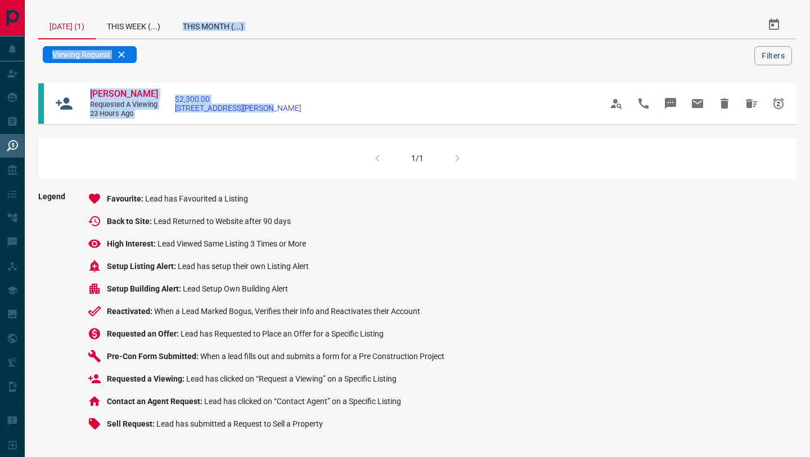
drag, startPoint x: 281, startPoint y: 122, endPoint x: 219, endPoint y: -1, distance: 137.7
click at [219, 0] on html "Lead Transfers Claim Leads My Leads Tasks Opportunities Deals Campaigns Automat…" at bounding box center [405, 228] width 810 height 457
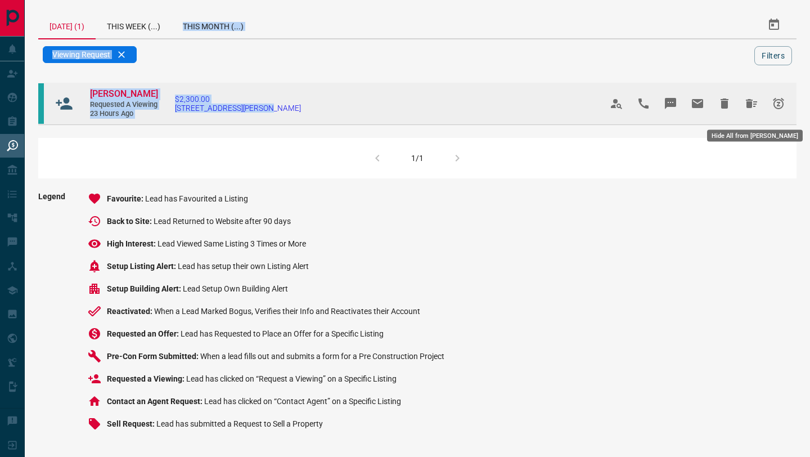
click at [751, 108] on icon "Hide All from Chirayu Parmar" at bounding box center [751, 103] width 11 height 9
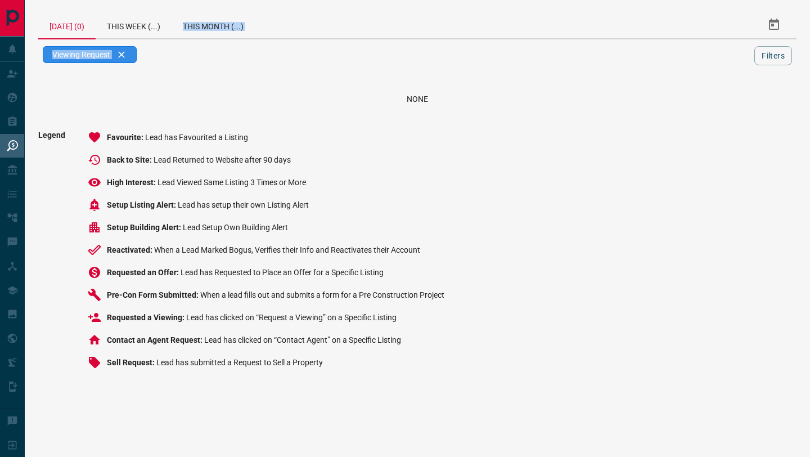
click at [125, 56] on div "Viewing Request" at bounding box center [90, 54] width 94 height 17
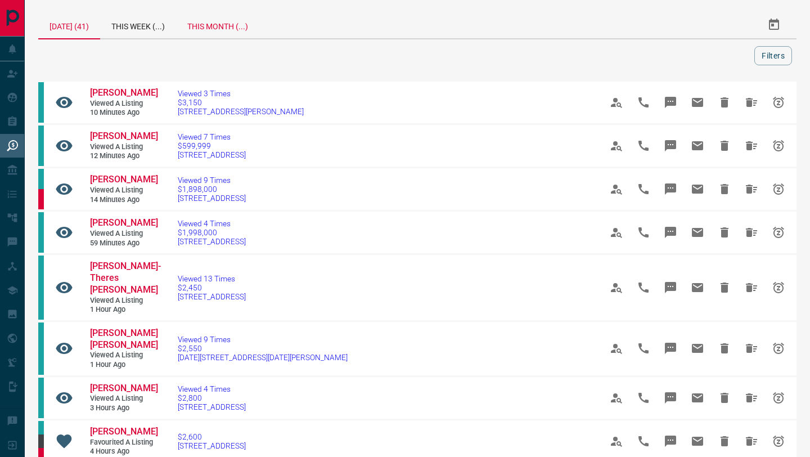
click at [237, 23] on div "This Month (...)" at bounding box center [217, 24] width 83 height 27
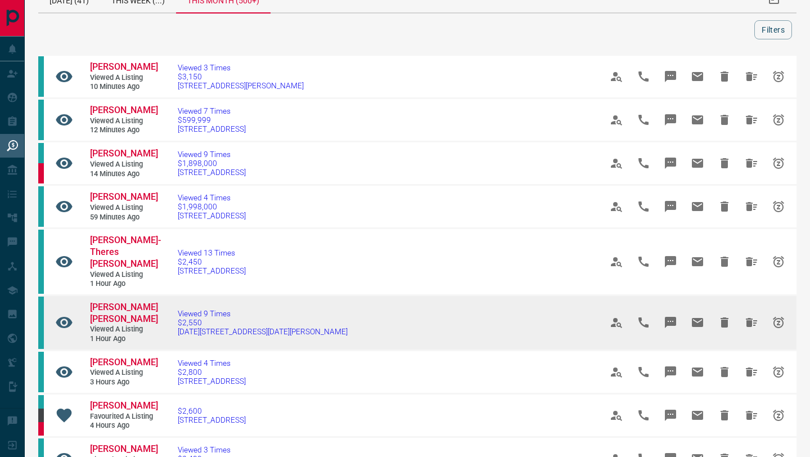
scroll to position [28, 0]
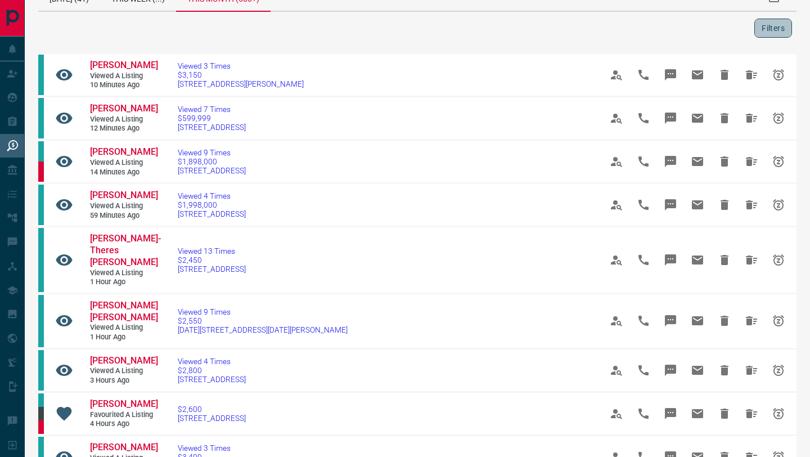
click at [785, 28] on button "Filters" at bounding box center [774, 28] width 38 height 19
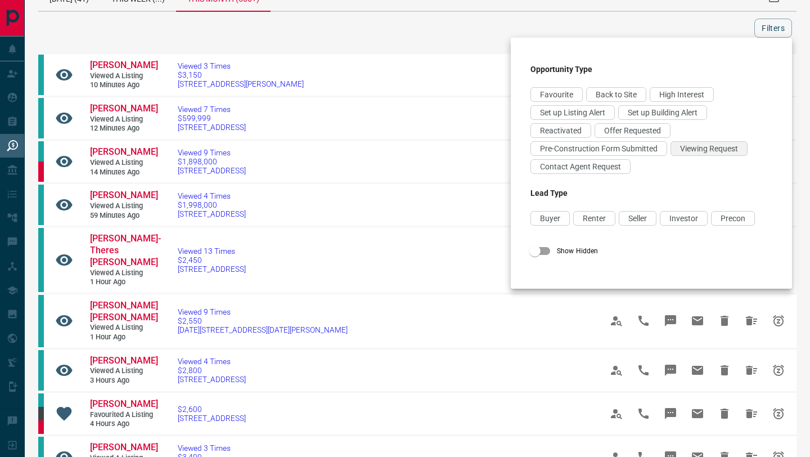
click at [699, 151] on span "Viewing Request" at bounding box center [709, 148] width 58 height 9
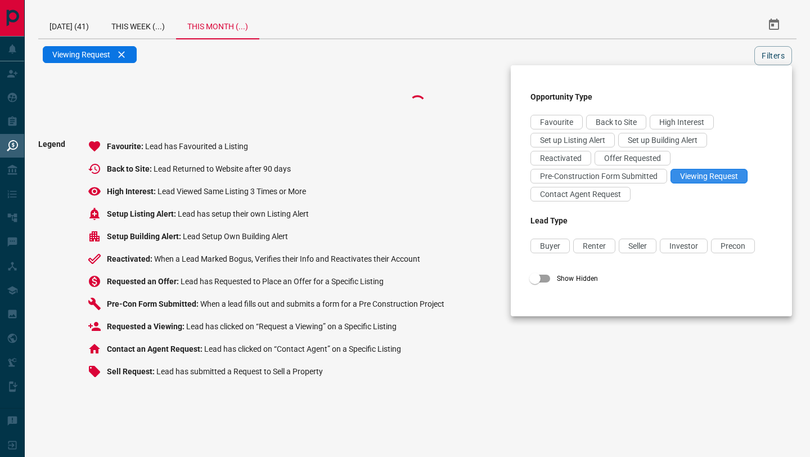
scroll to position [0, 0]
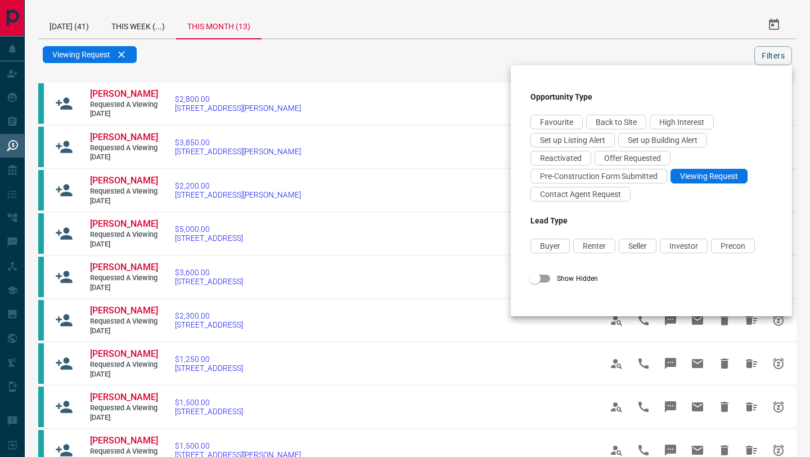
click at [456, 29] on div at bounding box center [405, 228] width 810 height 457
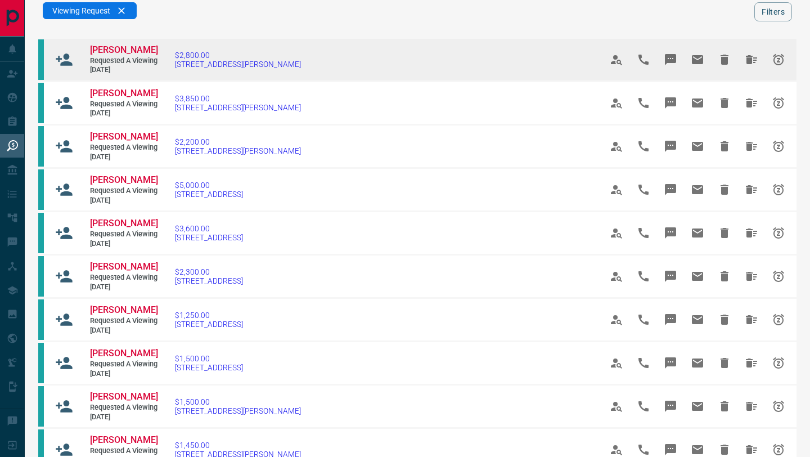
scroll to position [42, 0]
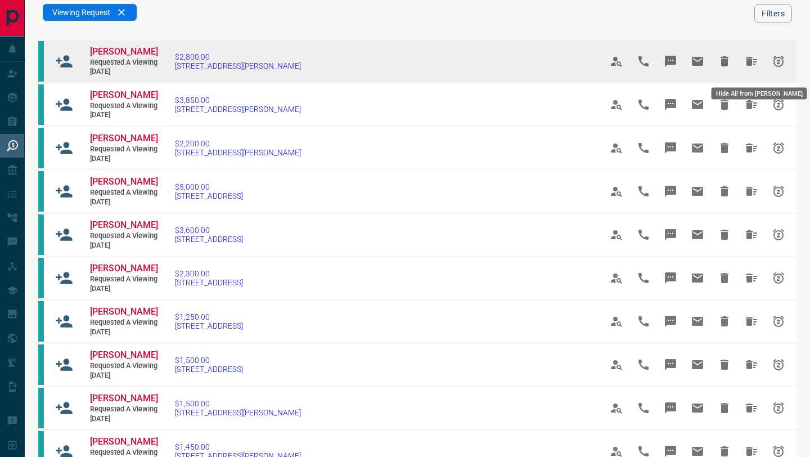
click at [755, 61] on icon "Hide All from Naima Barre" at bounding box center [752, 62] width 14 height 14
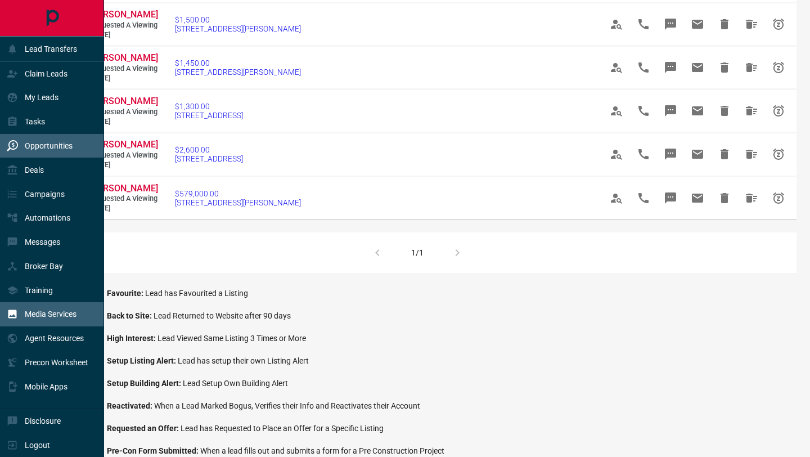
scroll to position [472, 0]
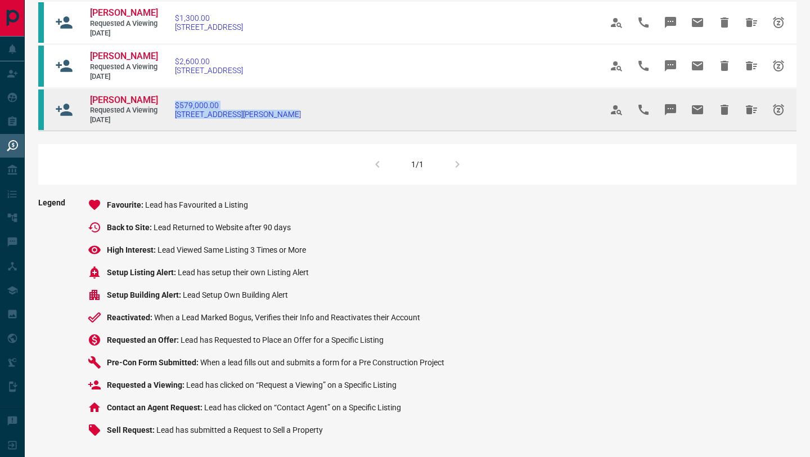
drag, startPoint x: 304, startPoint y: 235, endPoint x: 167, endPoint y: 219, distance: 137.6
click at [167, 131] on td "$579,000.00 [STREET_ADDRESS][PERSON_NAME]" at bounding box center [371, 109] width 427 height 43
click at [670, 115] on icon "Message" at bounding box center [670, 109] width 11 height 11
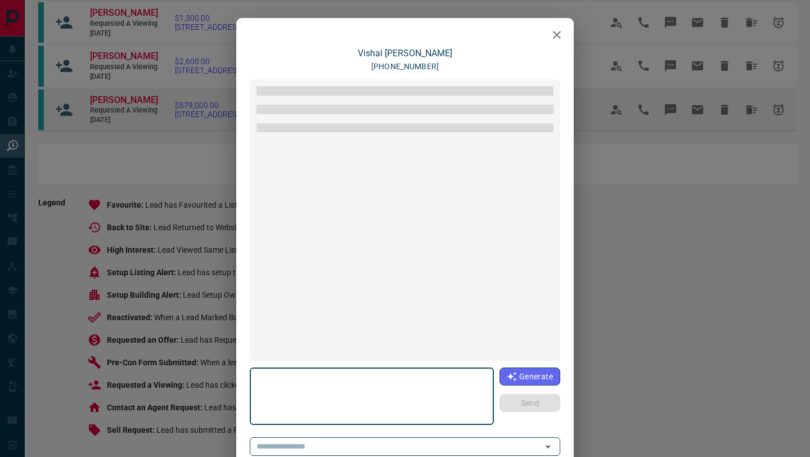
type textarea "**********"
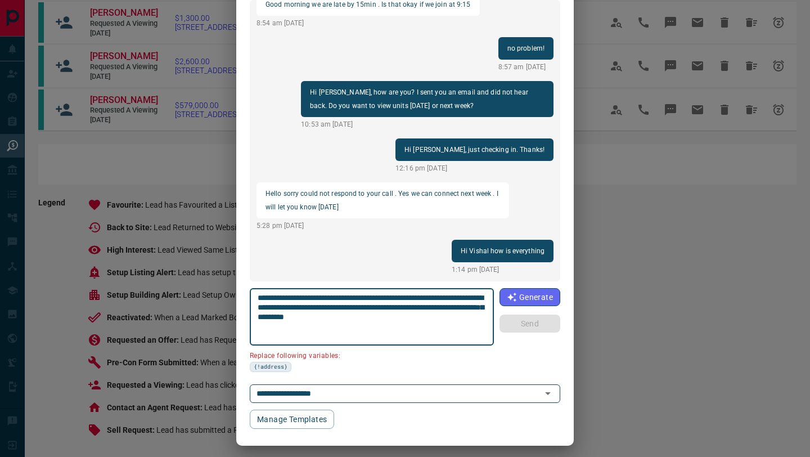
scroll to position [86, 0]
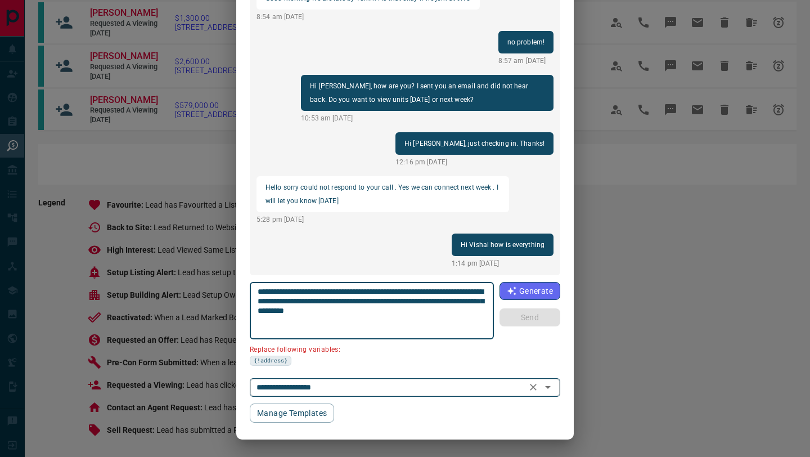
click at [360, 393] on input "**********" at bounding box center [389, 387] width 274 height 14
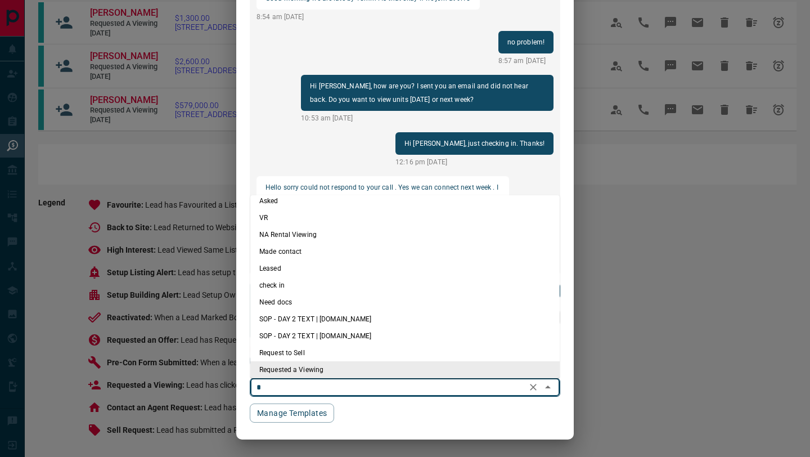
scroll to position [0, 0]
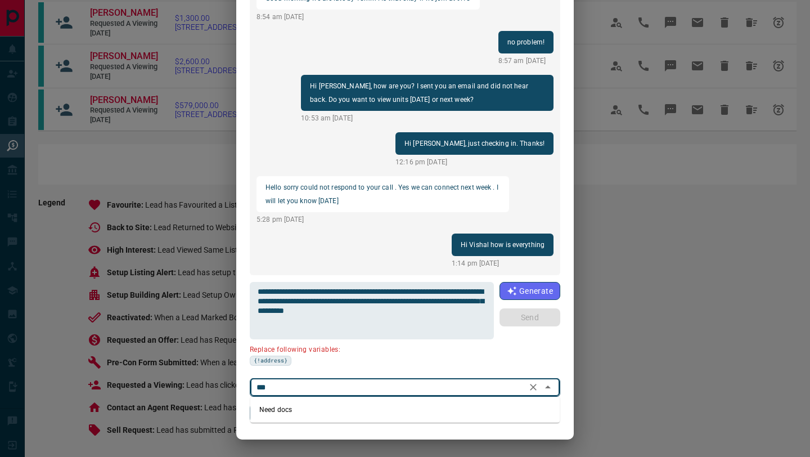
click at [353, 402] on li "Need docs" at bounding box center [405, 409] width 310 height 17
type input "***"
type textarea "**********"
type input "*********"
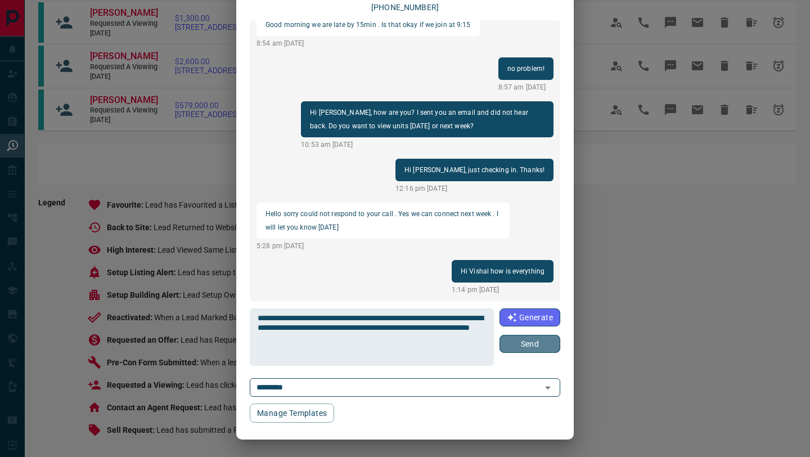
click at [521, 335] on button "Send" at bounding box center [530, 344] width 61 height 18
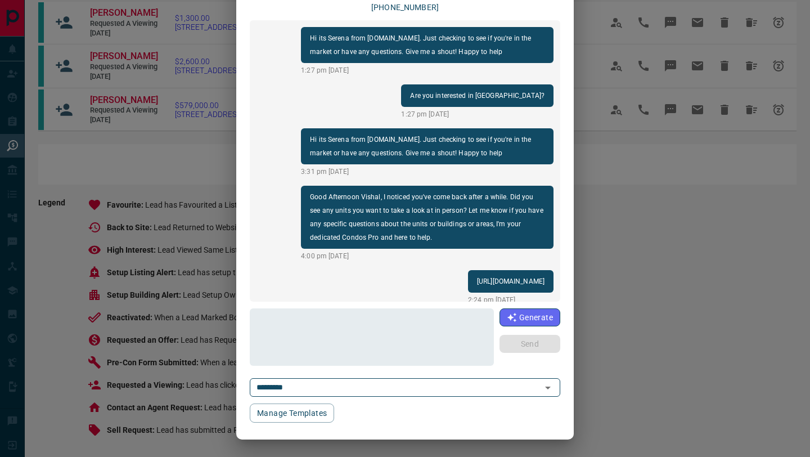
scroll to position [0, 0]
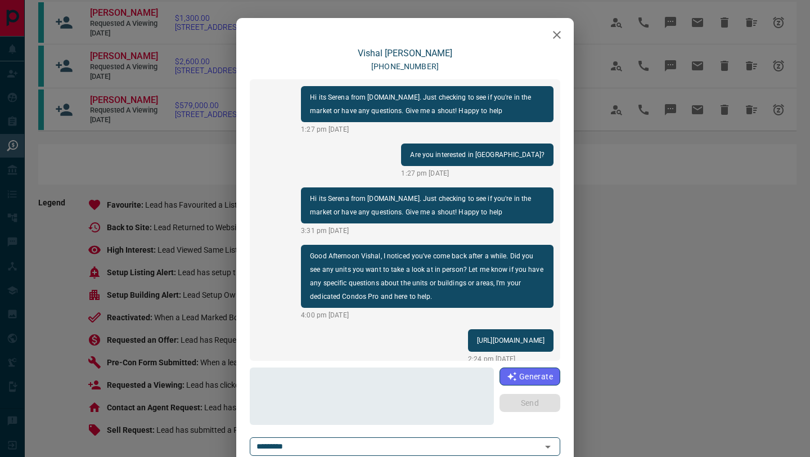
click at [560, 23] on div at bounding box center [405, 32] width 338 height 28
click at [552, 28] on icon "button" at bounding box center [557, 35] width 14 height 14
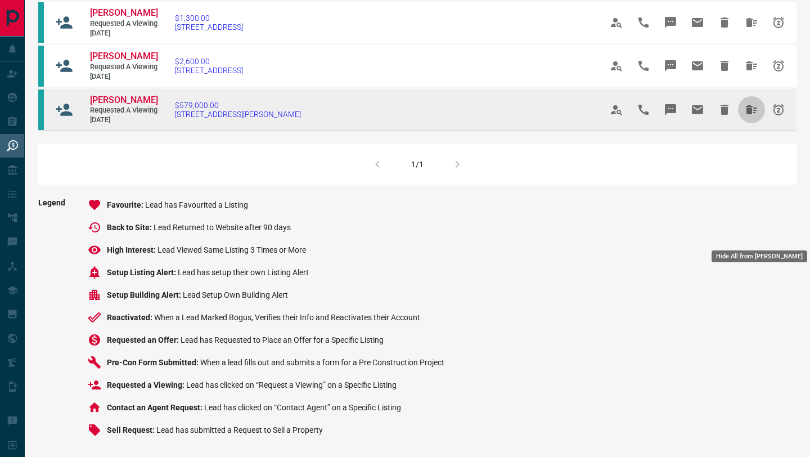
click at [746, 116] on icon "Hide All from Vishal Doshi" at bounding box center [752, 110] width 14 height 14
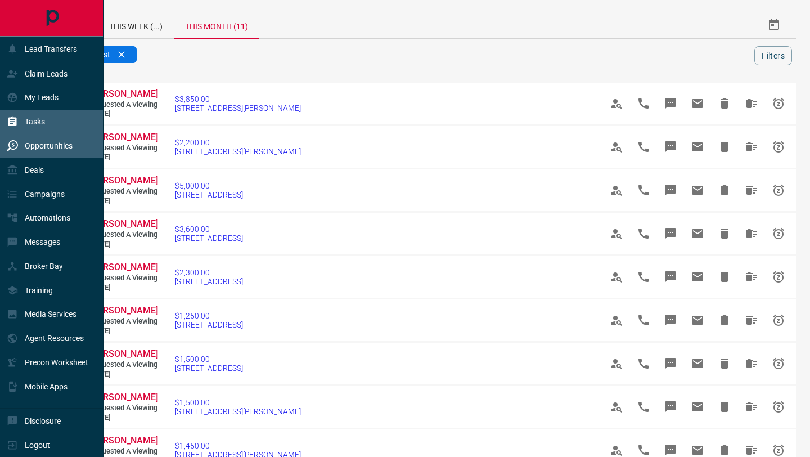
click at [15, 120] on icon at bounding box center [12, 121] width 8 height 10
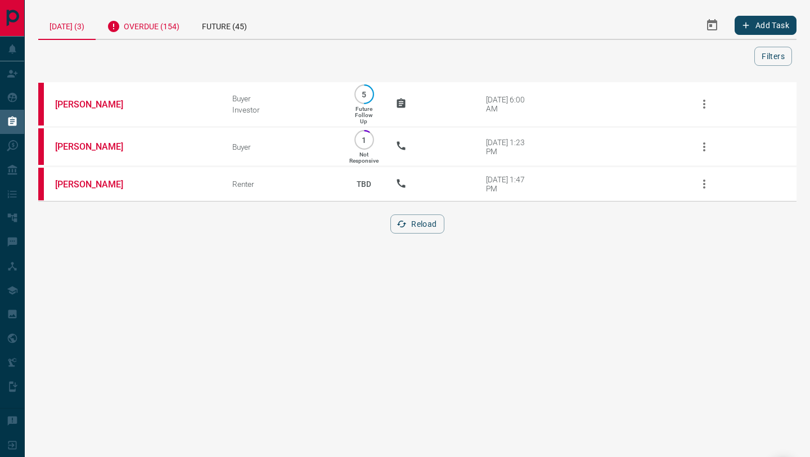
click at [141, 32] on div "Overdue (154)" at bounding box center [143, 25] width 95 height 28
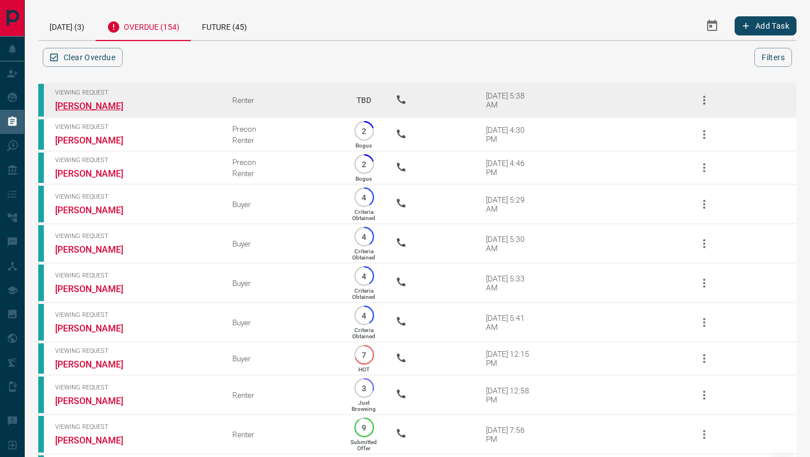
click at [75, 107] on link "[PERSON_NAME]" at bounding box center [97, 106] width 84 height 11
click at [706, 95] on icon "button" at bounding box center [705, 100] width 14 height 14
